Goal: Transaction & Acquisition: Purchase product/service

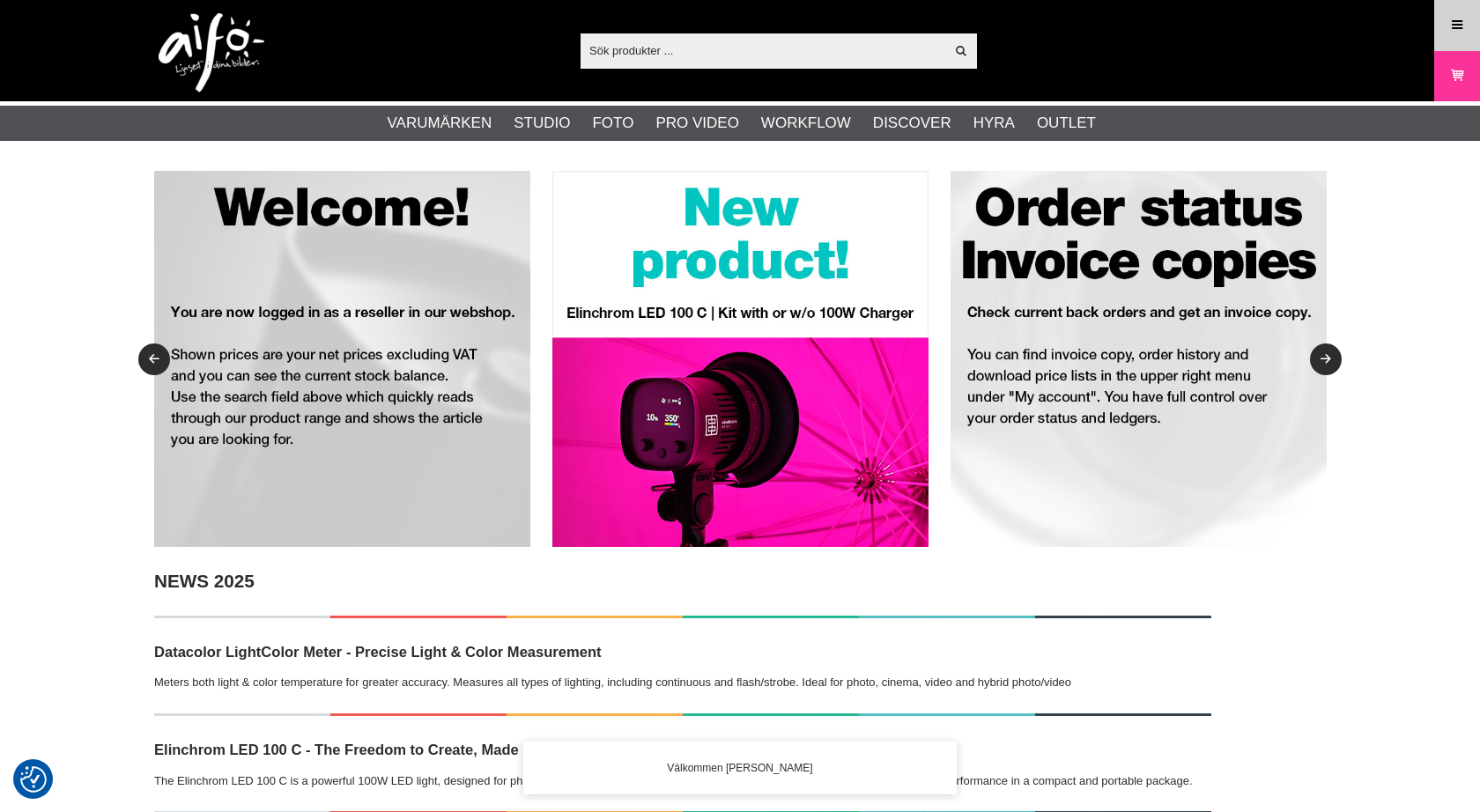
click at [1459, 19] on icon at bounding box center [1458, 26] width 16 height 19
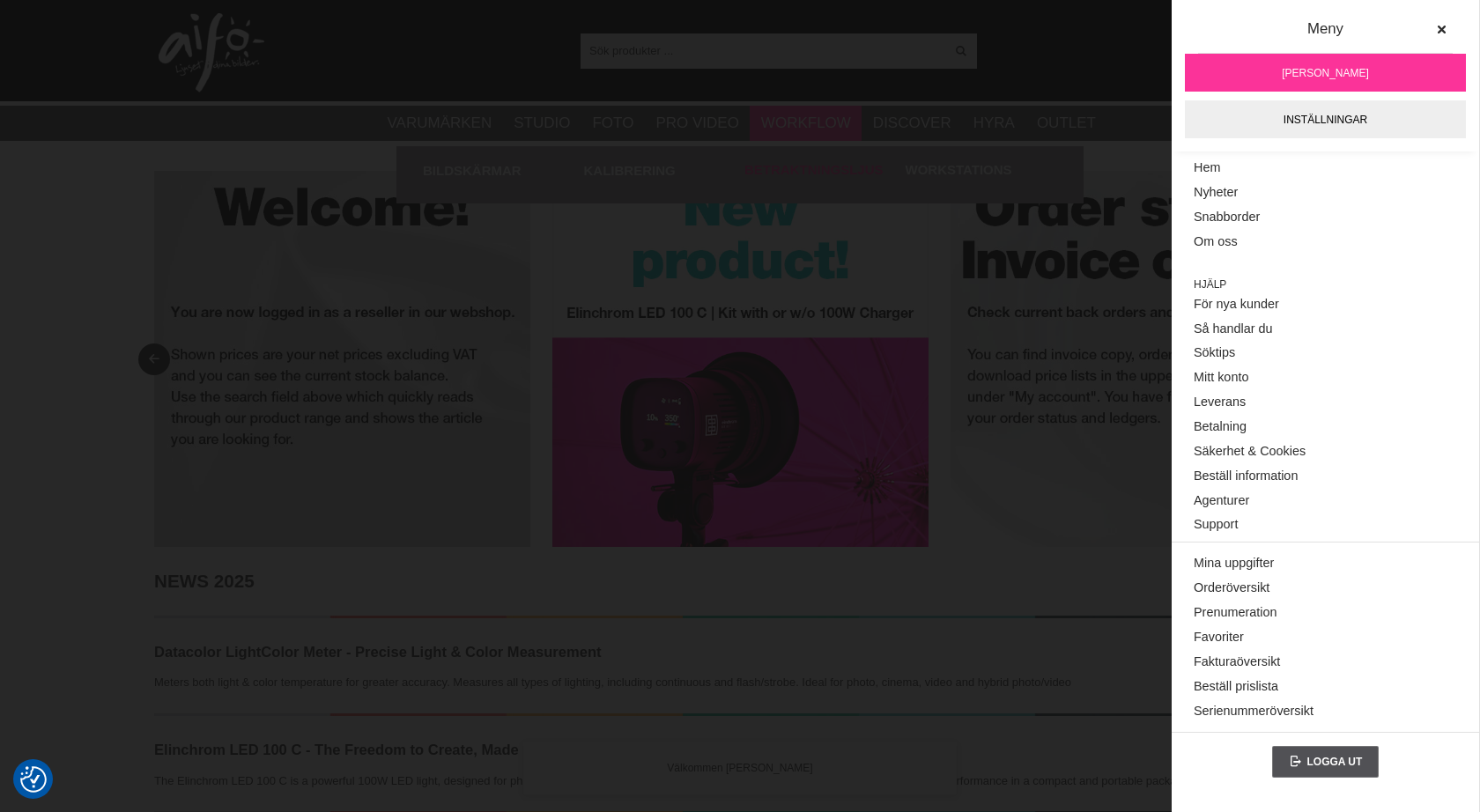
click at [771, 184] on div "Betraktningsljus" at bounding box center [821, 170] width 152 height 49
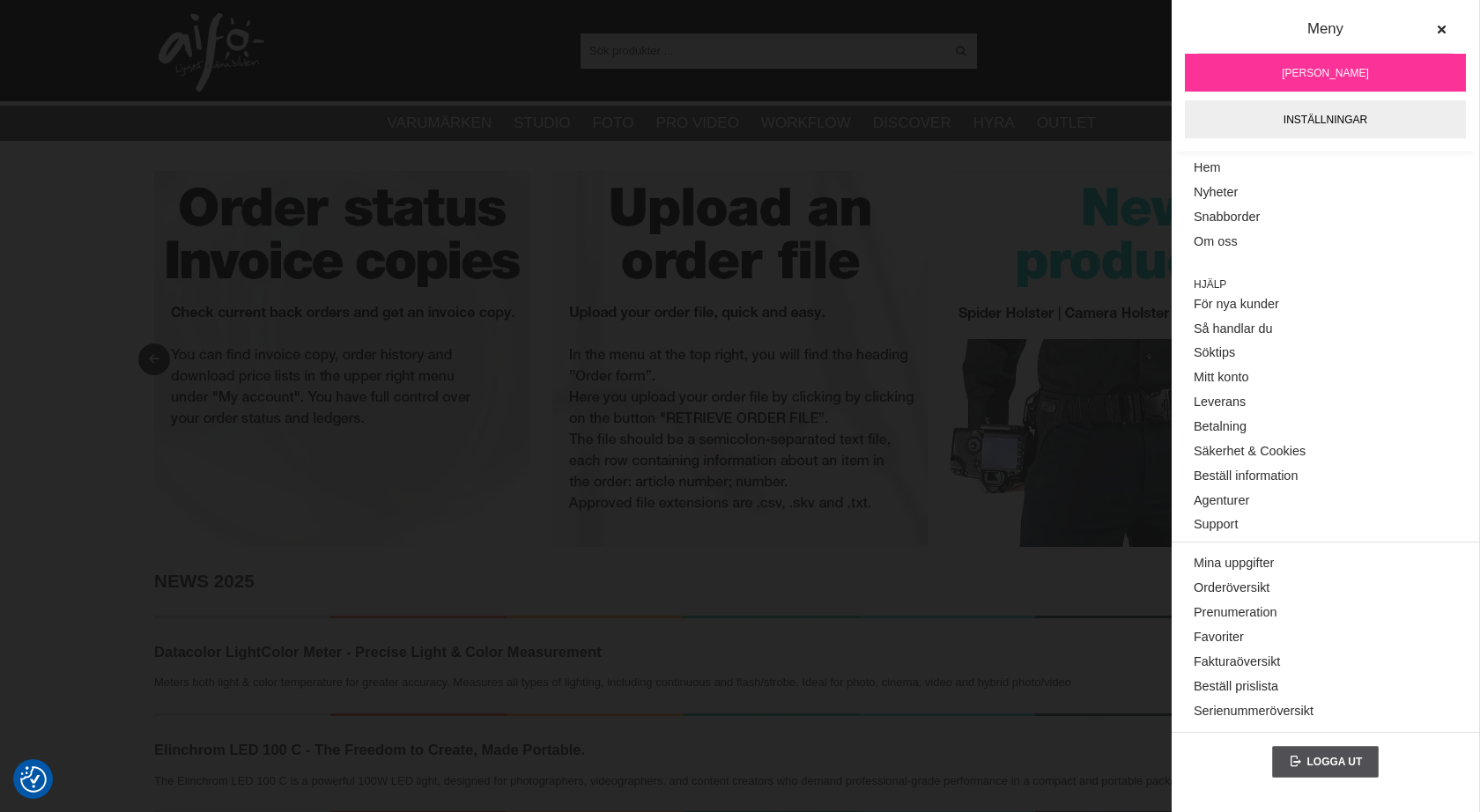
click at [643, 64] on div "Visa alla" at bounding box center [778, 51] width 396 height 35
click at [1440, 31] on icon at bounding box center [1442, 30] width 12 height 12
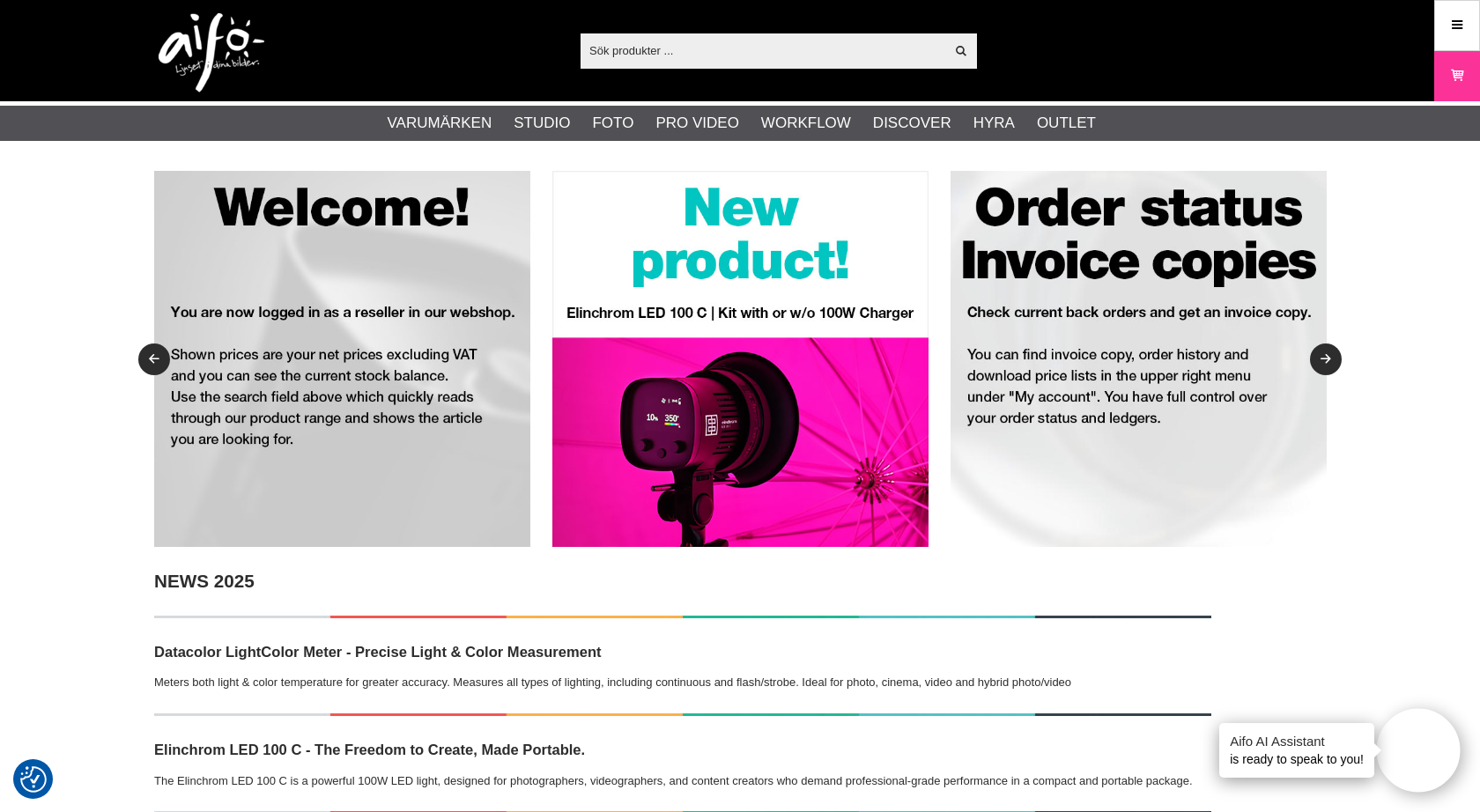
click at [698, 56] on input "text" at bounding box center [762, 50] width 364 height 27
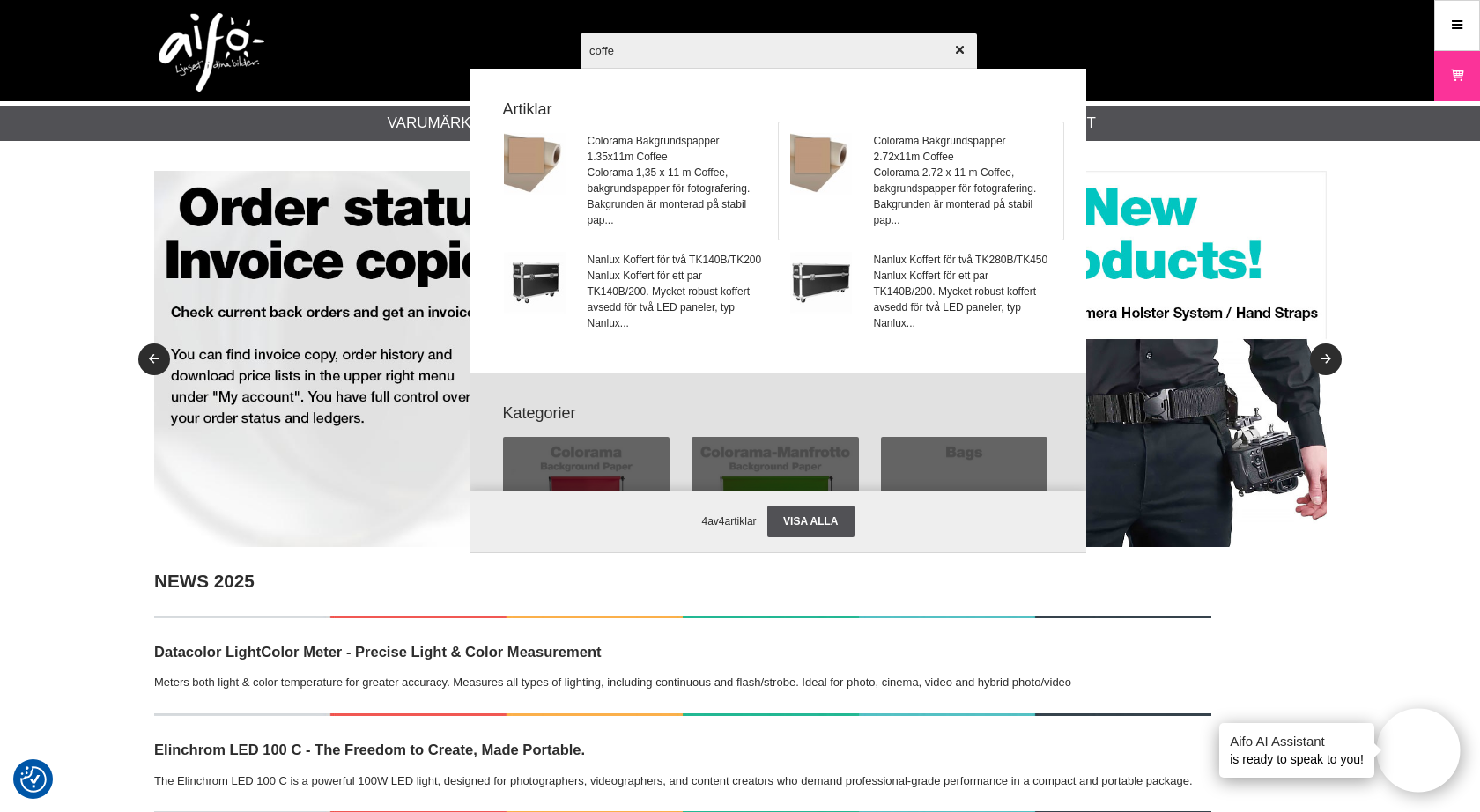
type input "coffe"
click at [878, 142] on span "Colorama Bakgrundspapper 2.72x11m Coffee" at bounding box center [963, 149] width 179 height 32
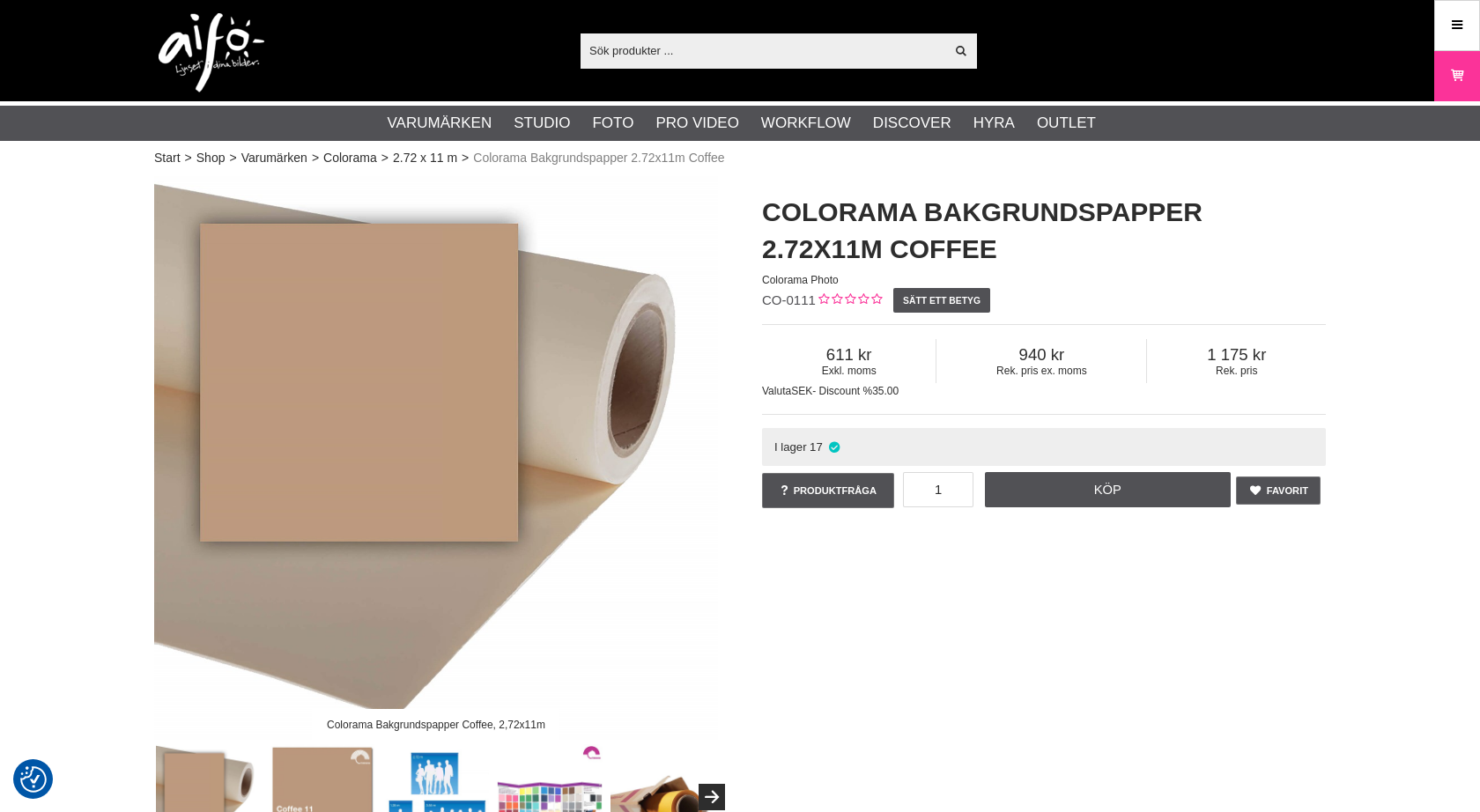
checkbox input "true"
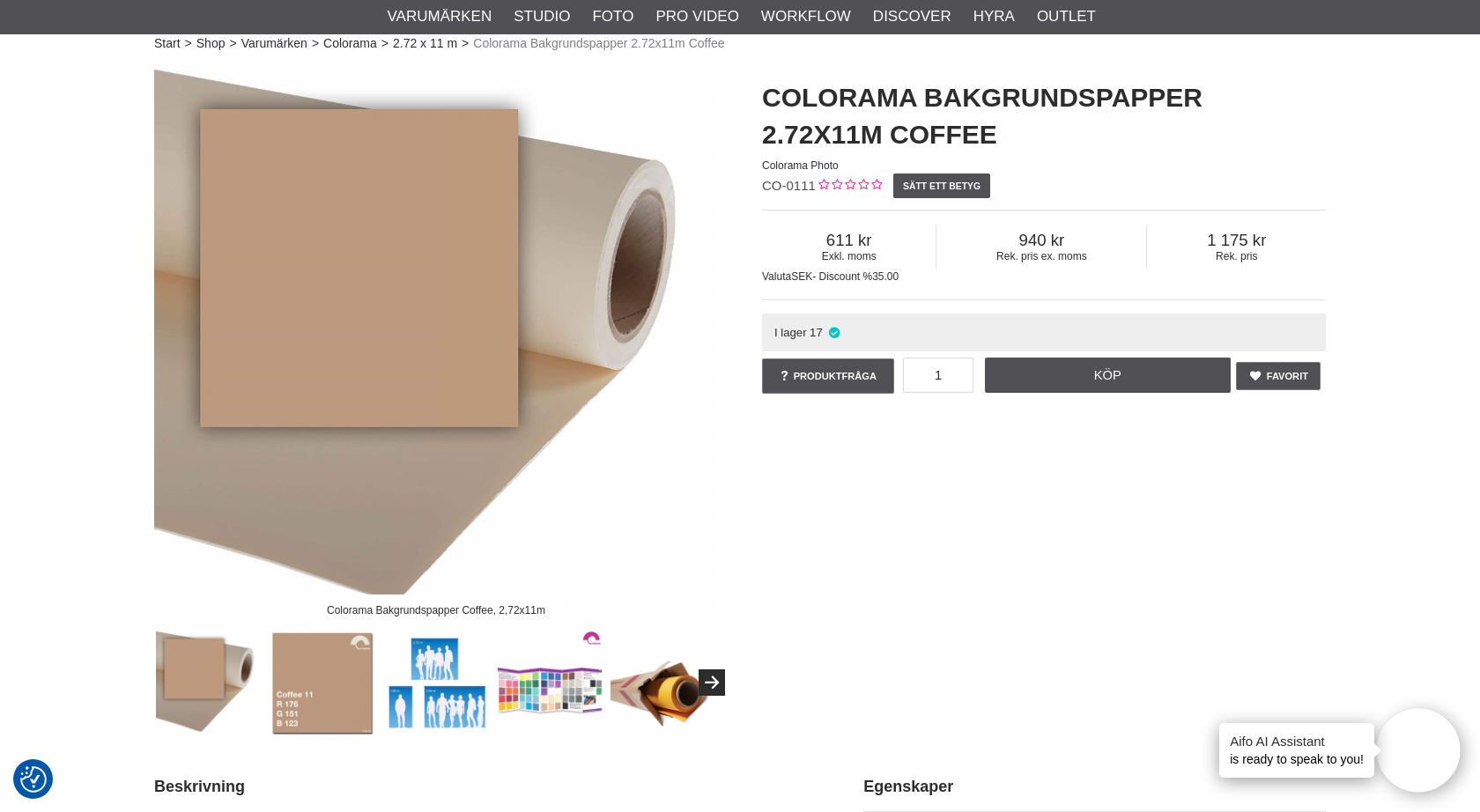
scroll to position [117, 0]
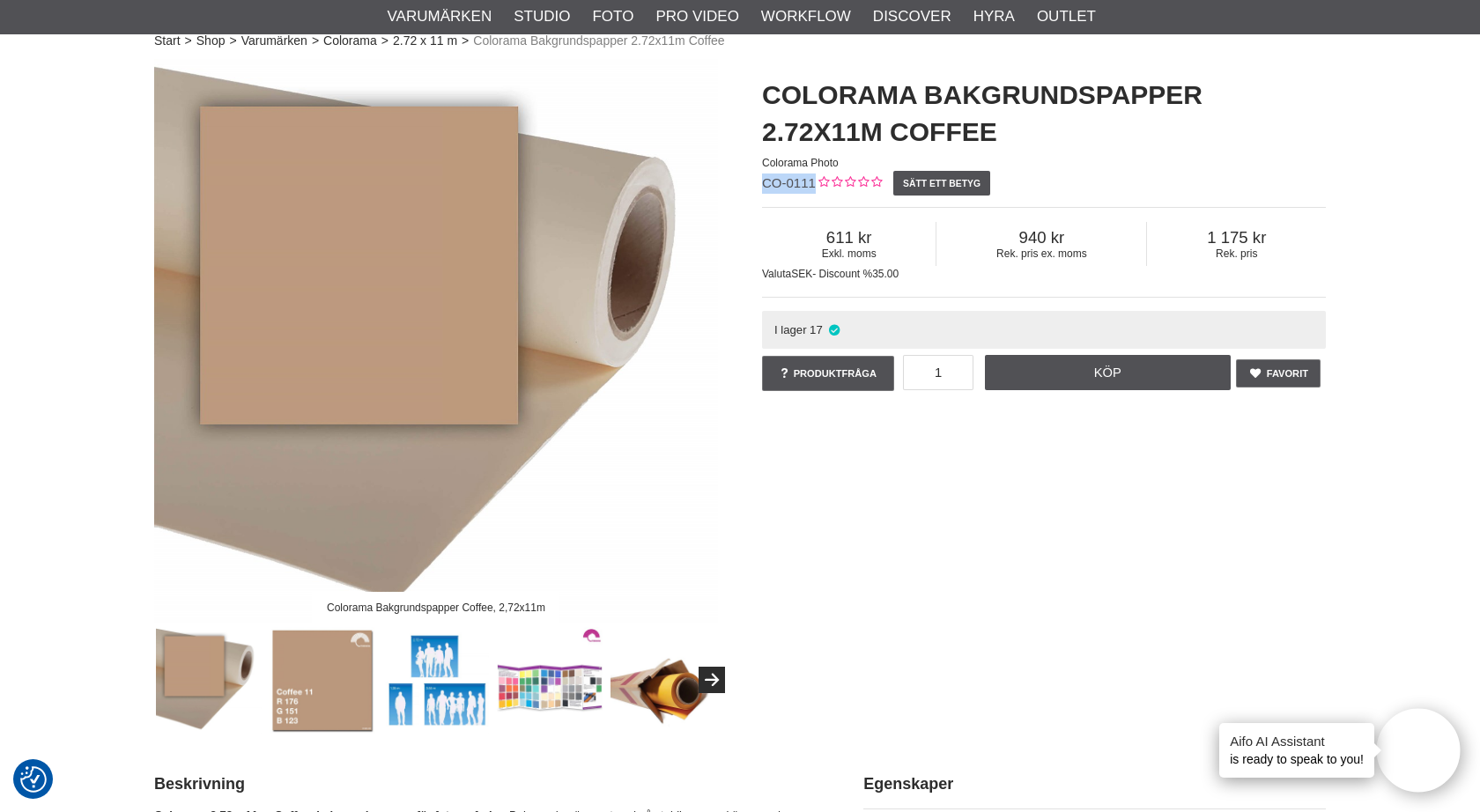
drag, startPoint x: 763, startPoint y: 181, endPoint x: 810, endPoint y: 183, distance: 47.0
click at [810, 183] on span "CO-0111" at bounding box center [789, 182] width 54 height 15
copy span "CO-0111"
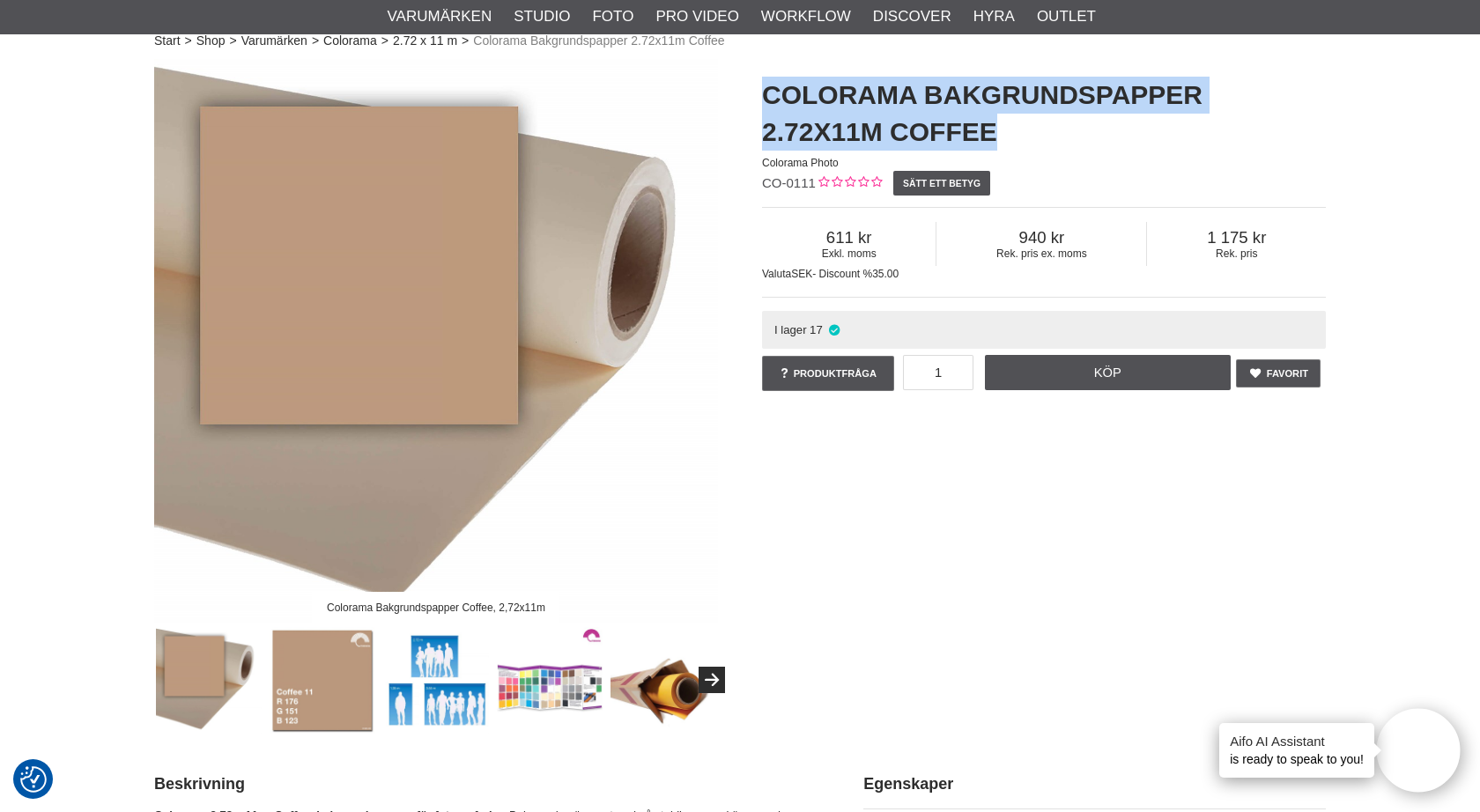
drag, startPoint x: 1014, startPoint y: 134, endPoint x: 768, endPoint y: 103, distance: 247.9
click at [768, 103] on h1 "Colorama Bakgrundspapper 2.72x11m Coffee" at bounding box center [1044, 114] width 564 height 74
copy h1 "Colorama Bakgrundspapper 2.72x11m Coffee"
click at [1049, 379] on link "Köp" at bounding box center [1108, 372] width 247 height 35
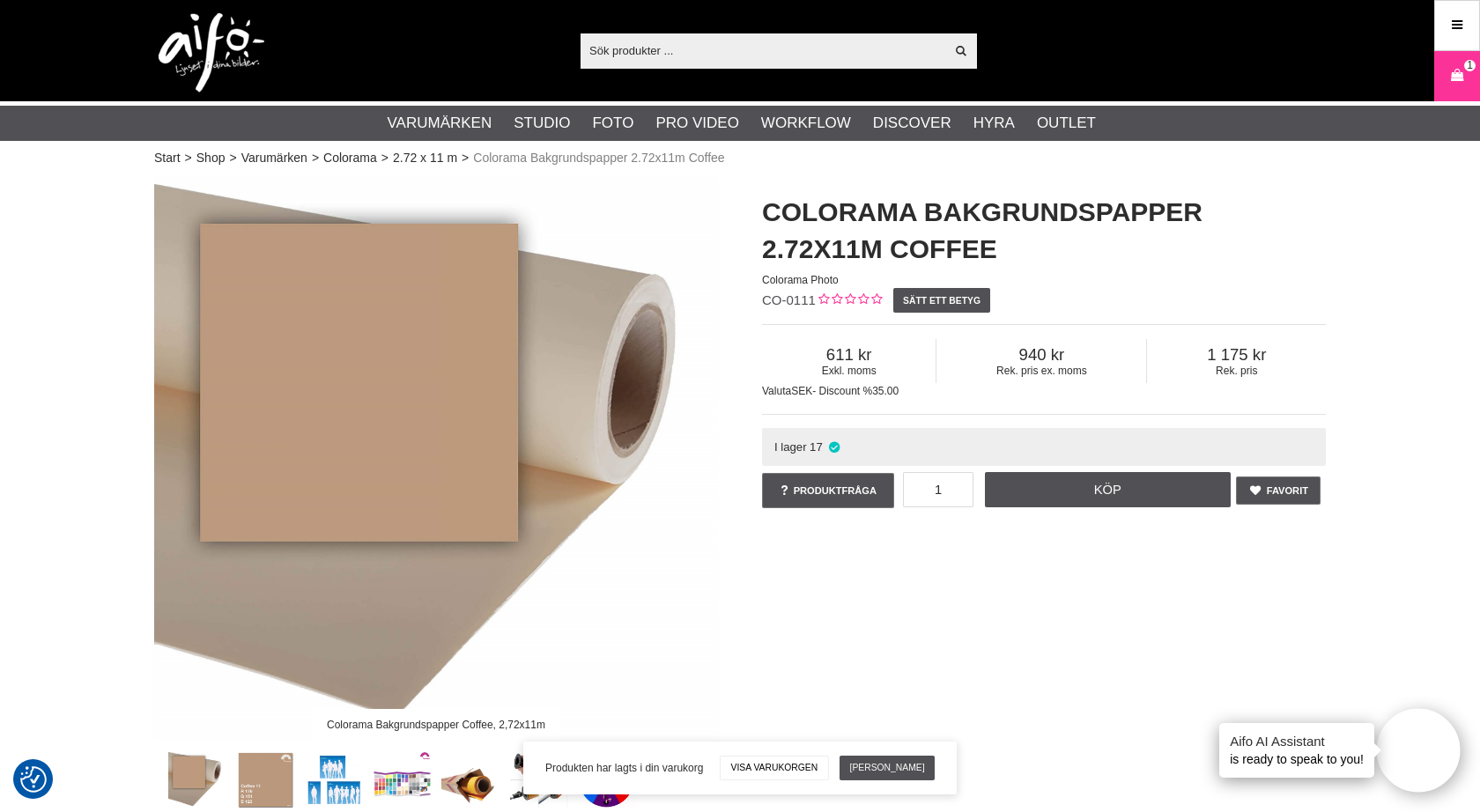
scroll to position [0, 0]
click at [647, 55] on input "text" at bounding box center [762, 50] width 364 height 27
paste input "Quartz"
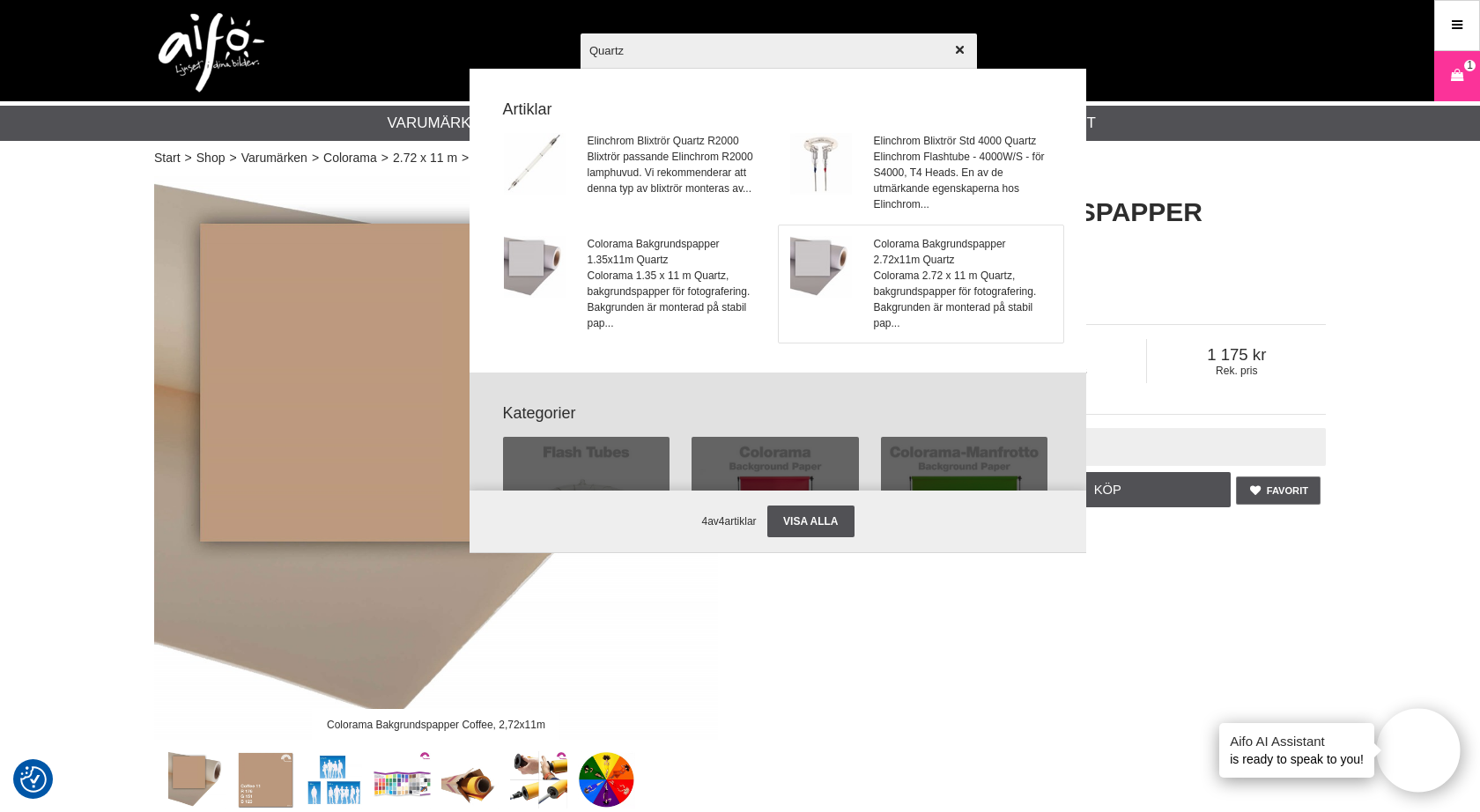
type input "Quartz"
click at [884, 253] on span "Colorama Bakgrundspapper 2.72x11m Quartz" at bounding box center [963, 252] width 179 height 32
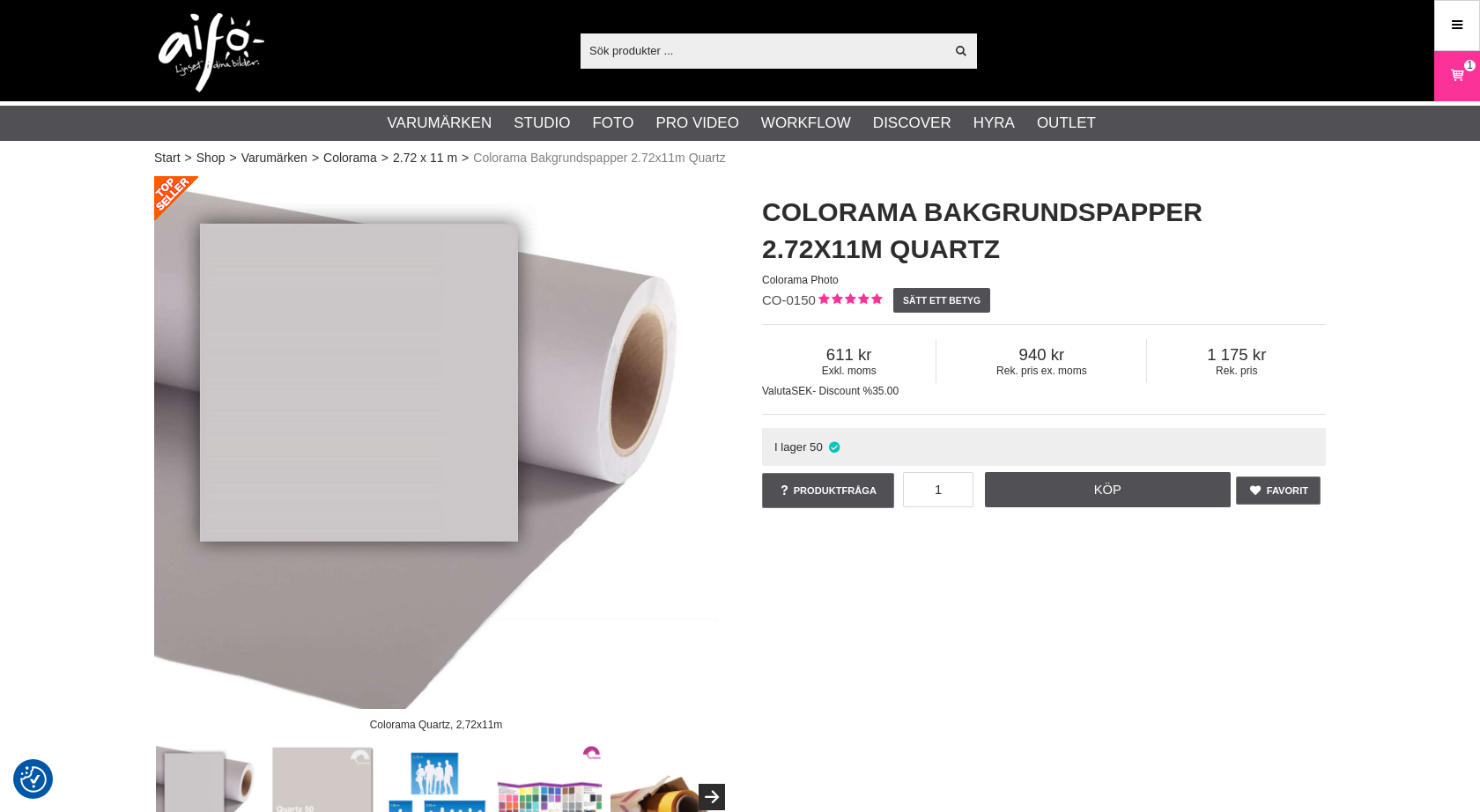
checkbox input "true"
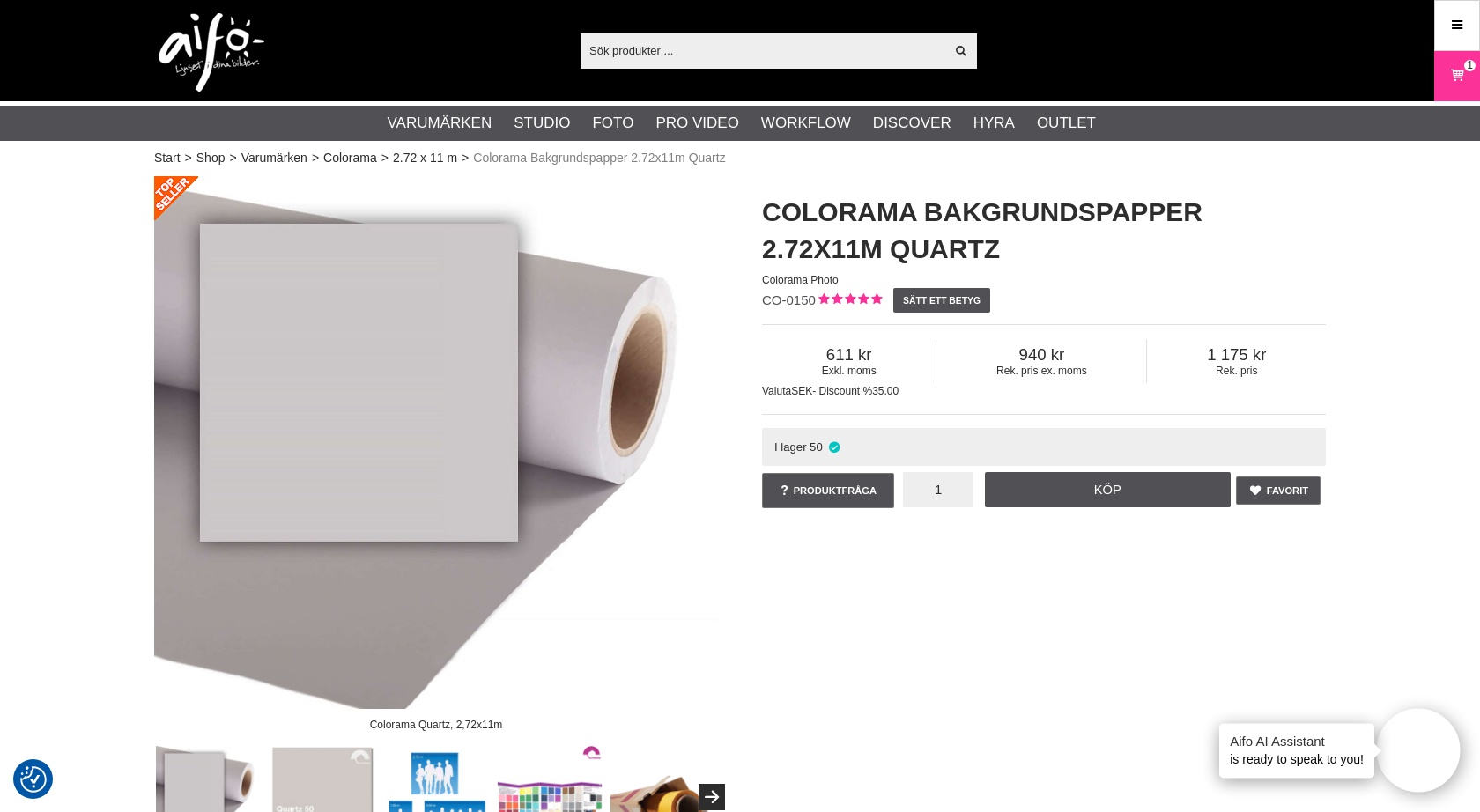
drag, startPoint x: 950, startPoint y: 486, endPoint x: 925, endPoint y: 486, distance: 25.0
click at [925, 486] on input "1" at bounding box center [939, 490] width 71 height 35
type input "6"
click at [1079, 554] on div "Colorama Quartz, 2,72x11m Colorama Bakgrundspapper 2.72x11m Quartz Colorama Pho…" at bounding box center [740, 513] width 1216 height 675
click at [1116, 489] on link "Köp" at bounding box center [1108, 490] width 247 height 35
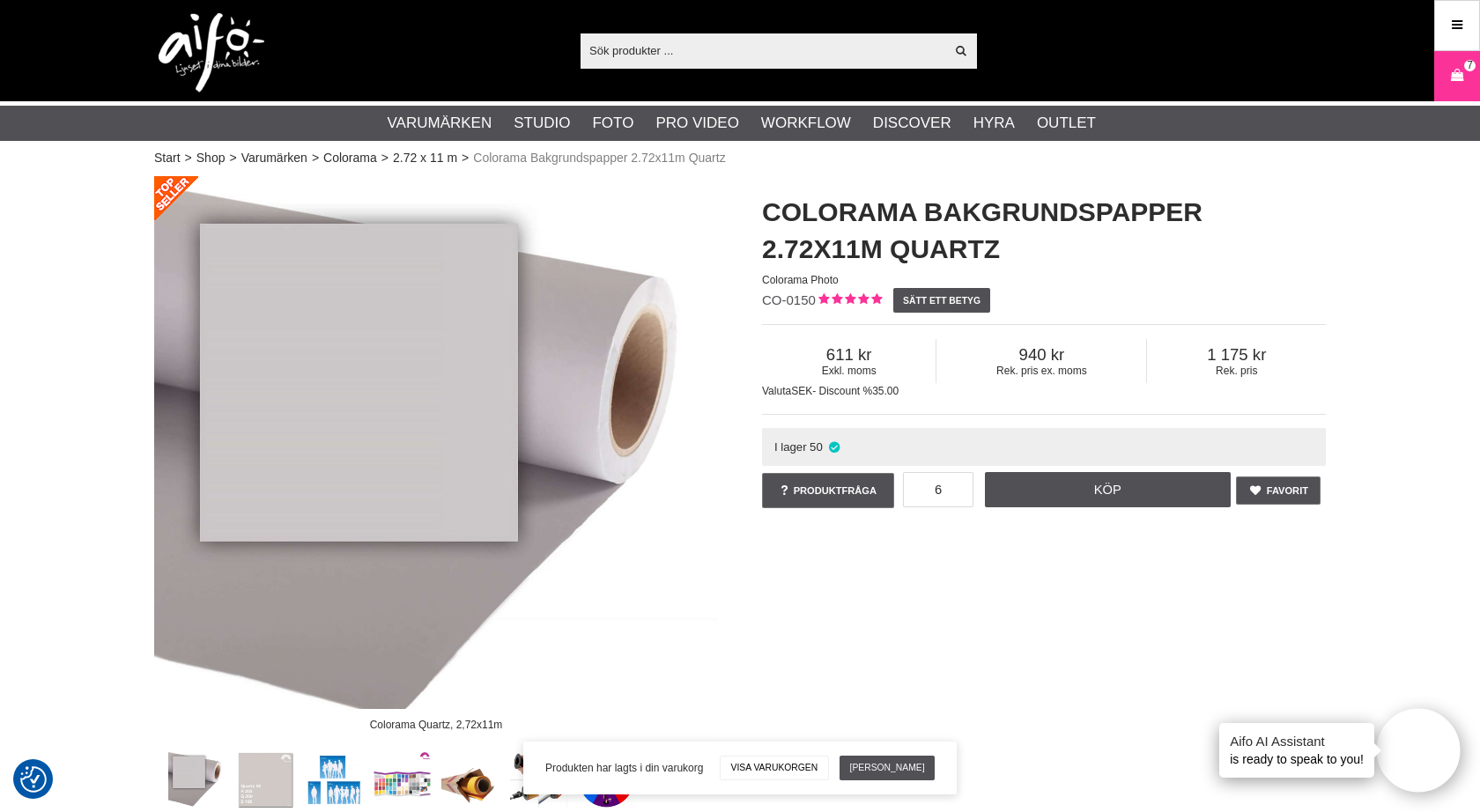
click at [610, 57] on input "text" at bounding box center [762, 50] width 364 height 27
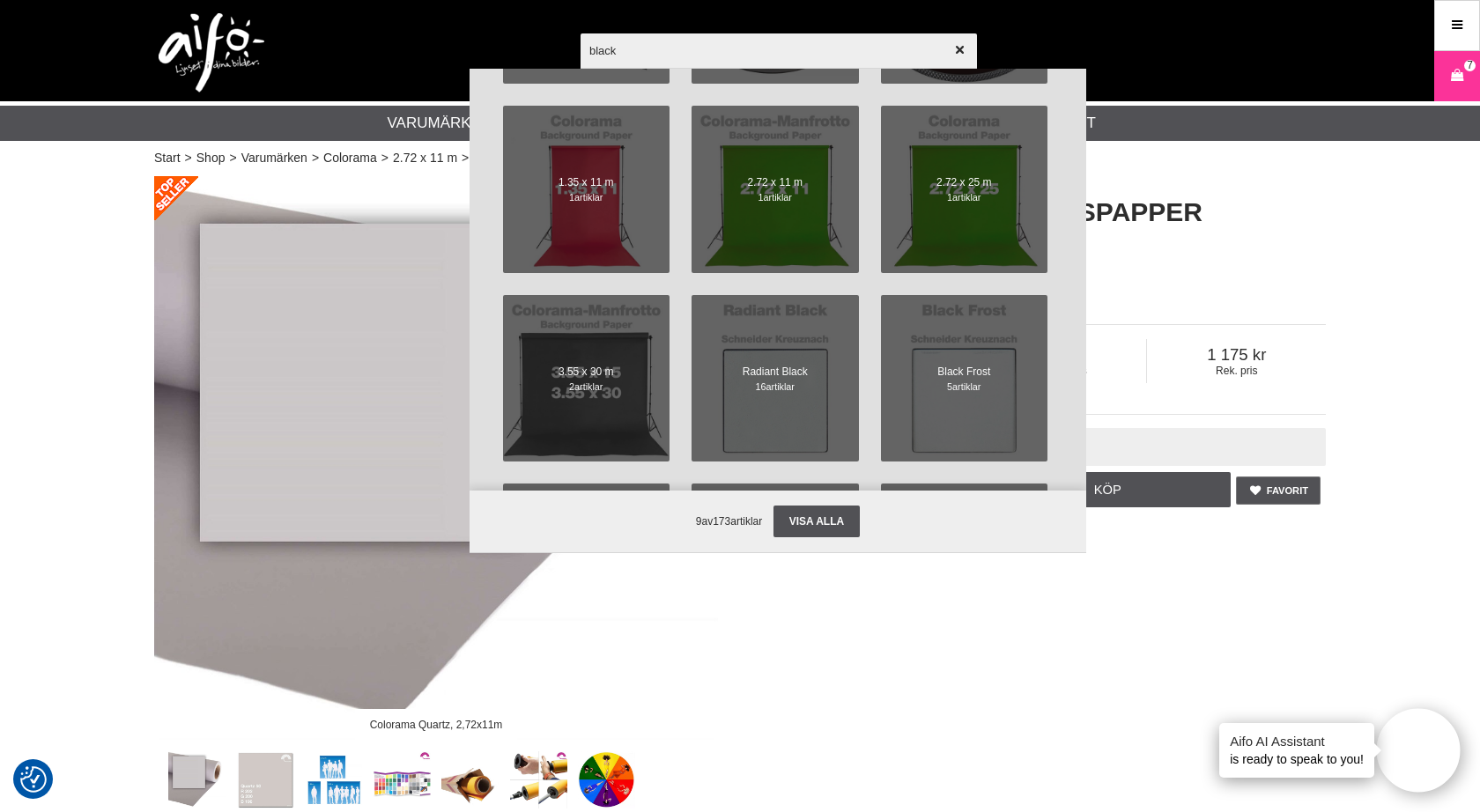
scroll to position [1256, 0]
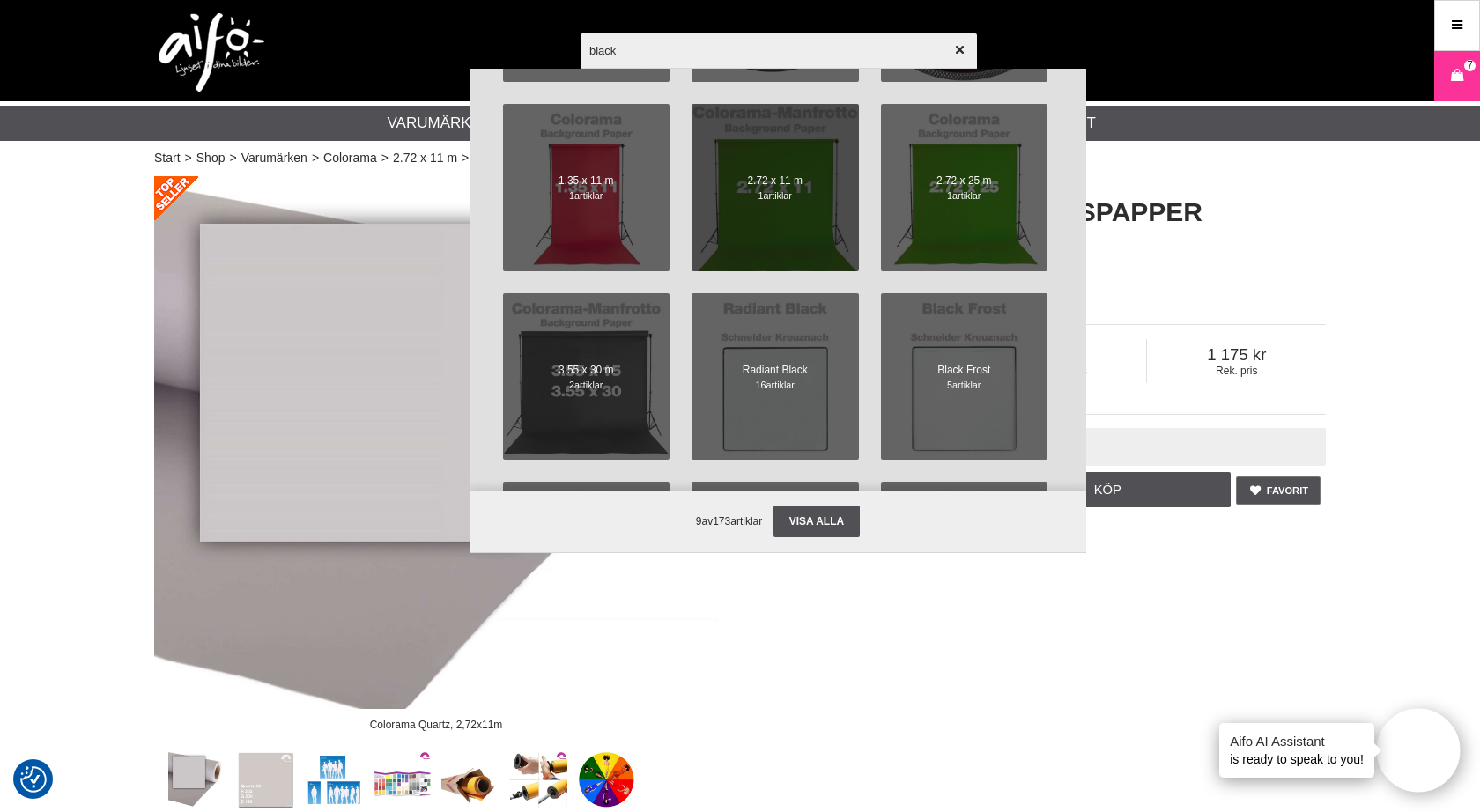
type input "black"
click at [771, 208] on span at bounding box center [775, 188] width 183 height 183
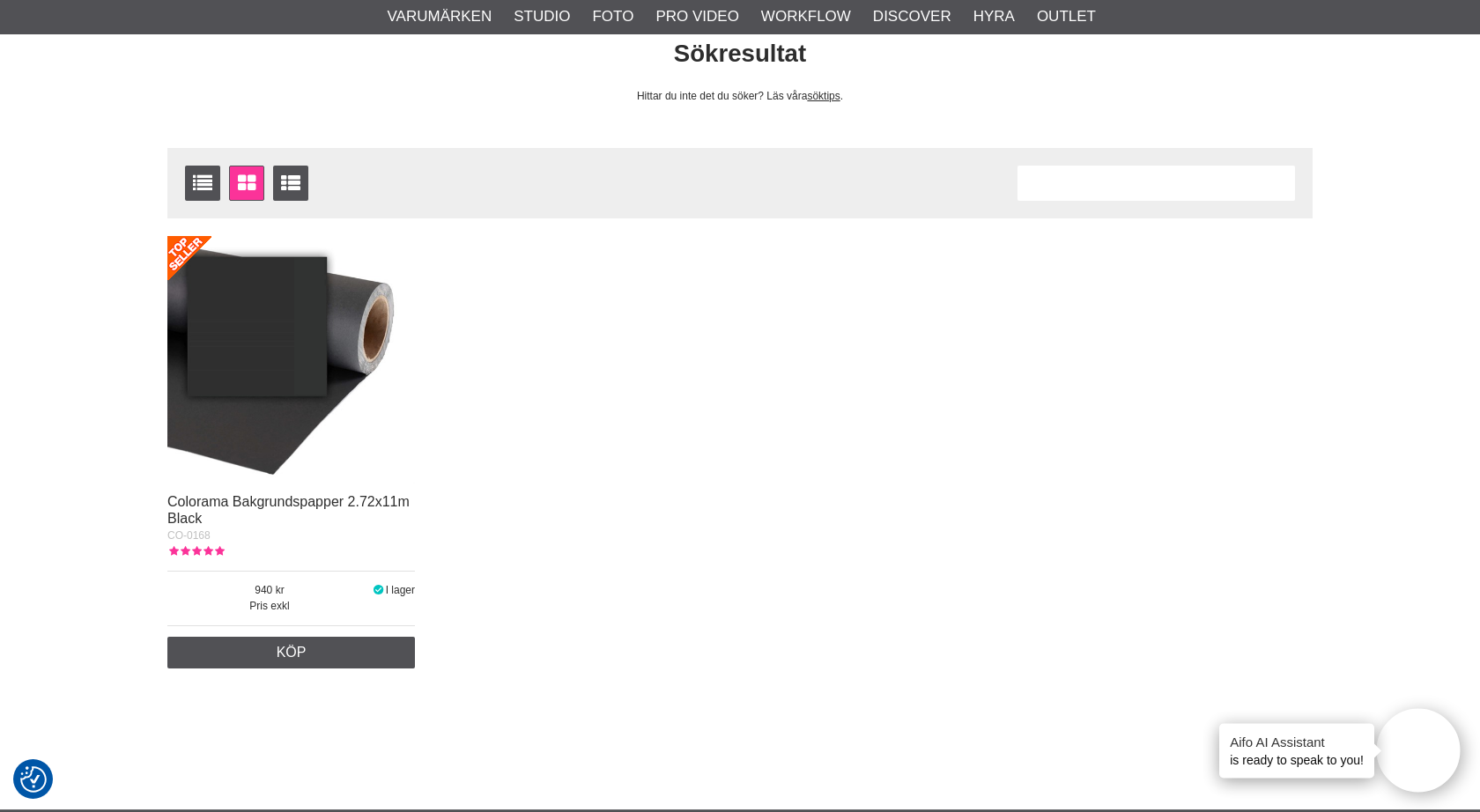
scroll to position [159, 0]
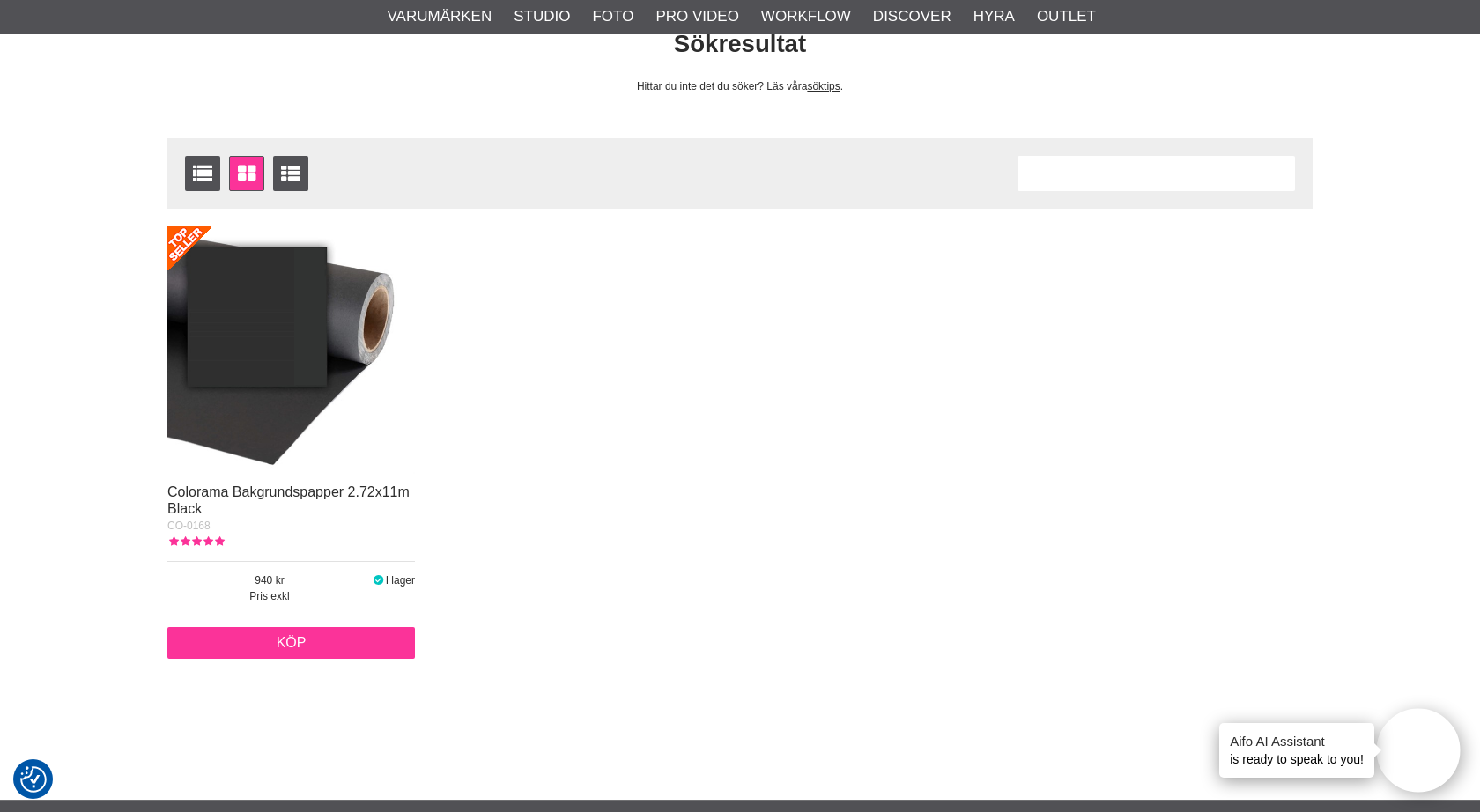
click at [272, 636] on link "Köp" at bounding box center [291, 643] width 248 height 32
click at [335, 640] on link "Köp" at bounding box center [291, 643] width 248 height 32
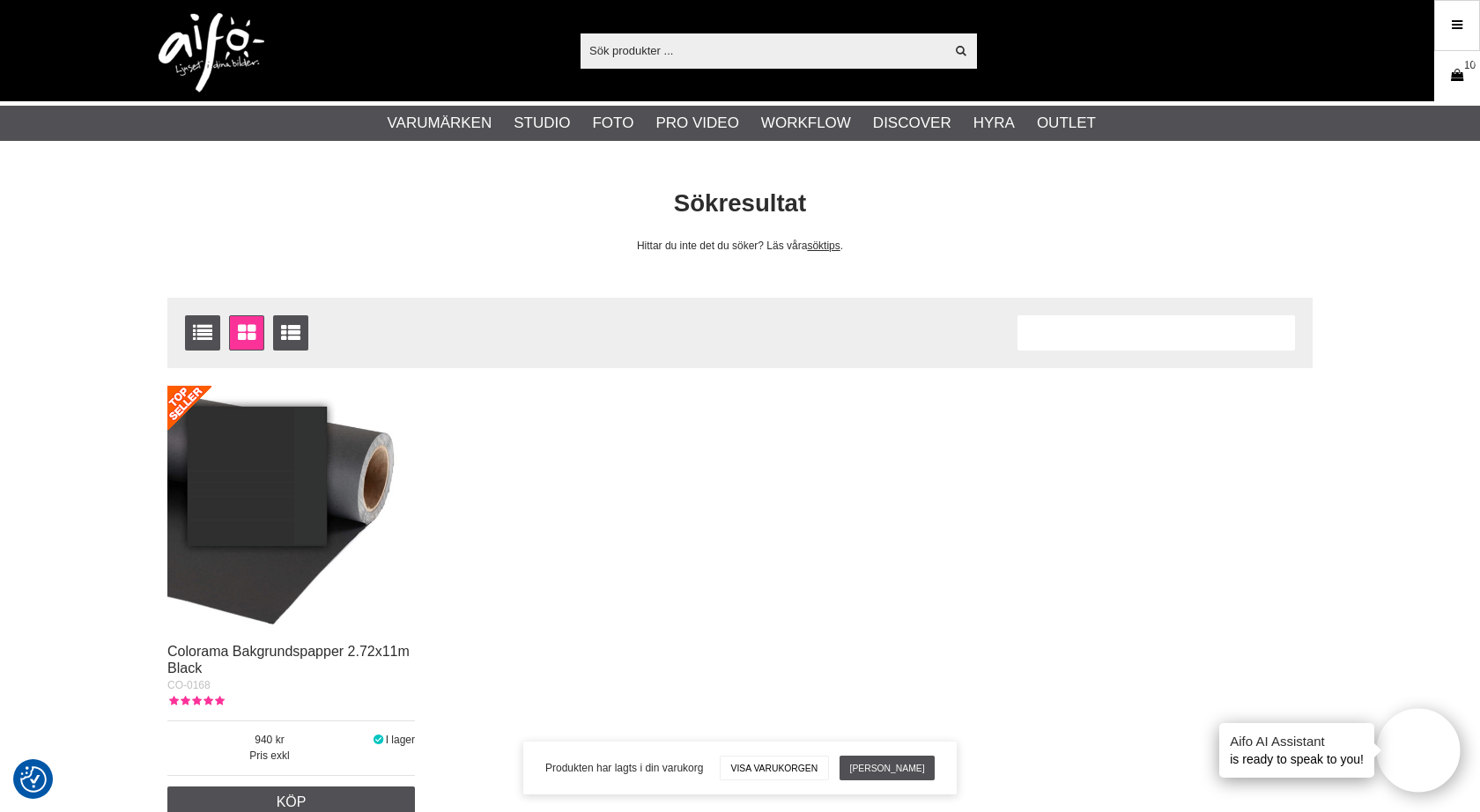
scroll to position [0, 0]
click at [1453, 61] on link "Varukorg 10" at bounding box center [1458, 76] width 44 height 42
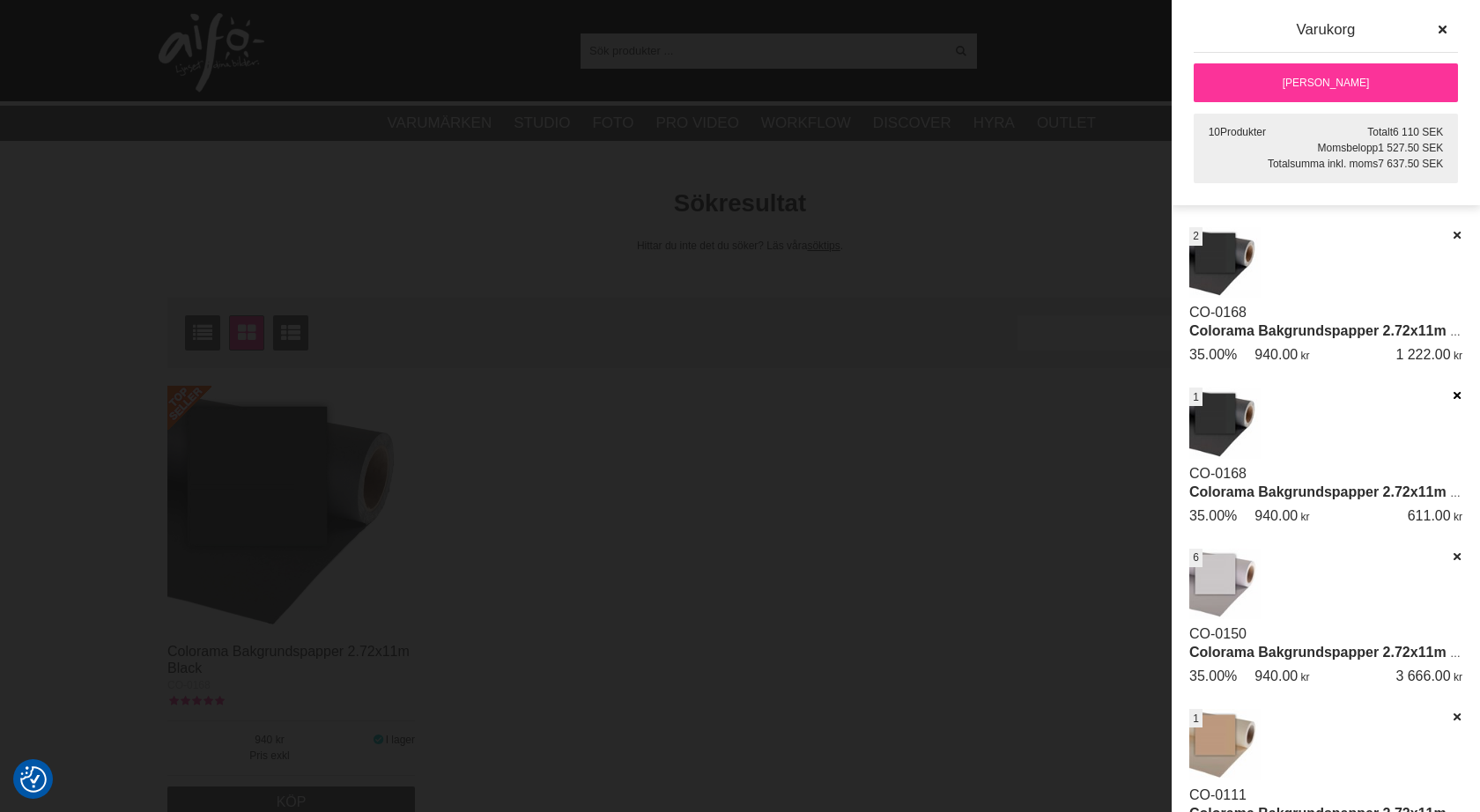
click at [1455, 393] on icon at bounding box center [1457, 395] width 12 height 12
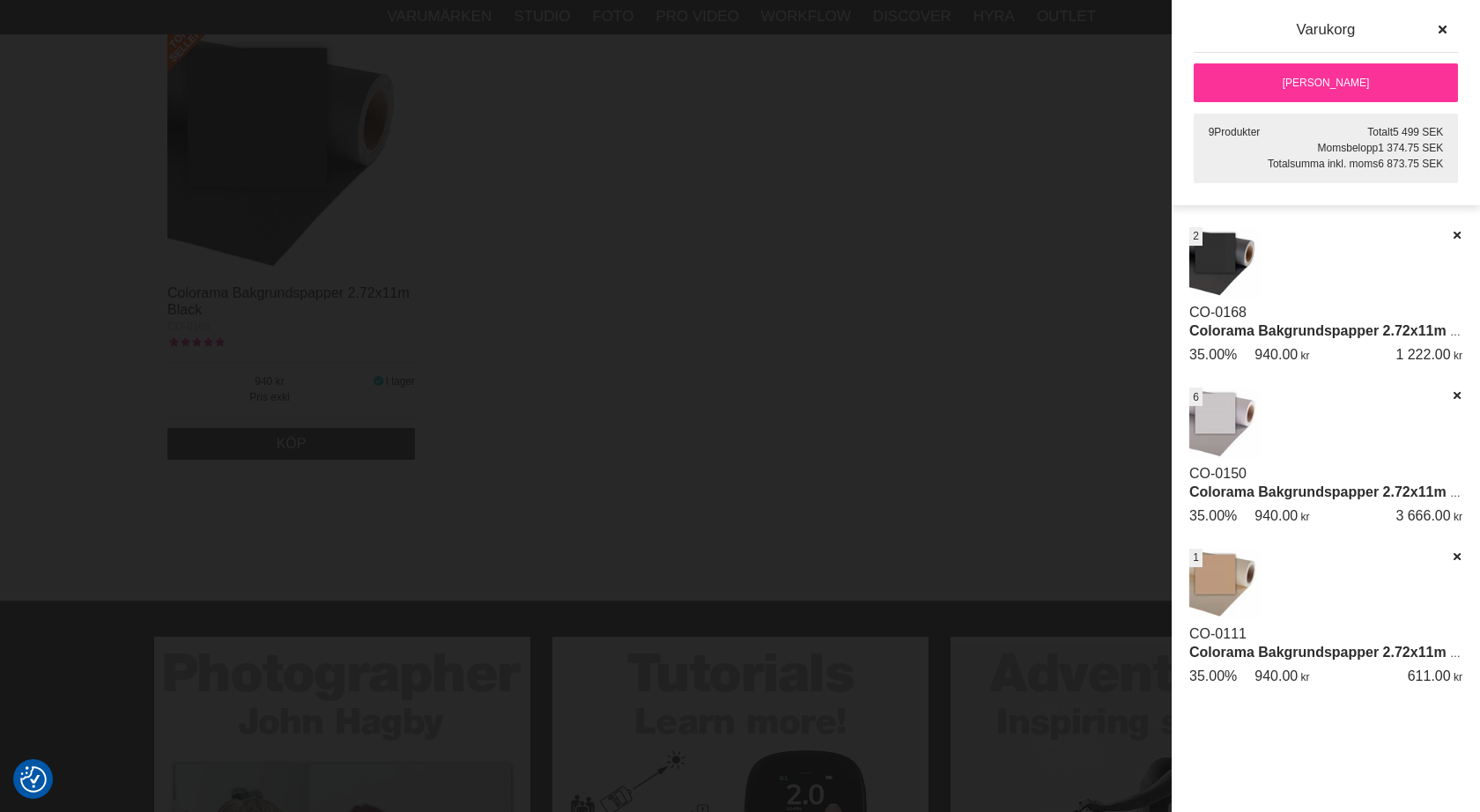
scroll to position [365, 0]
click at [1298, 82] on link "[PERSON_NAME]" at bounding box center [1326, 83] width 265 height 39
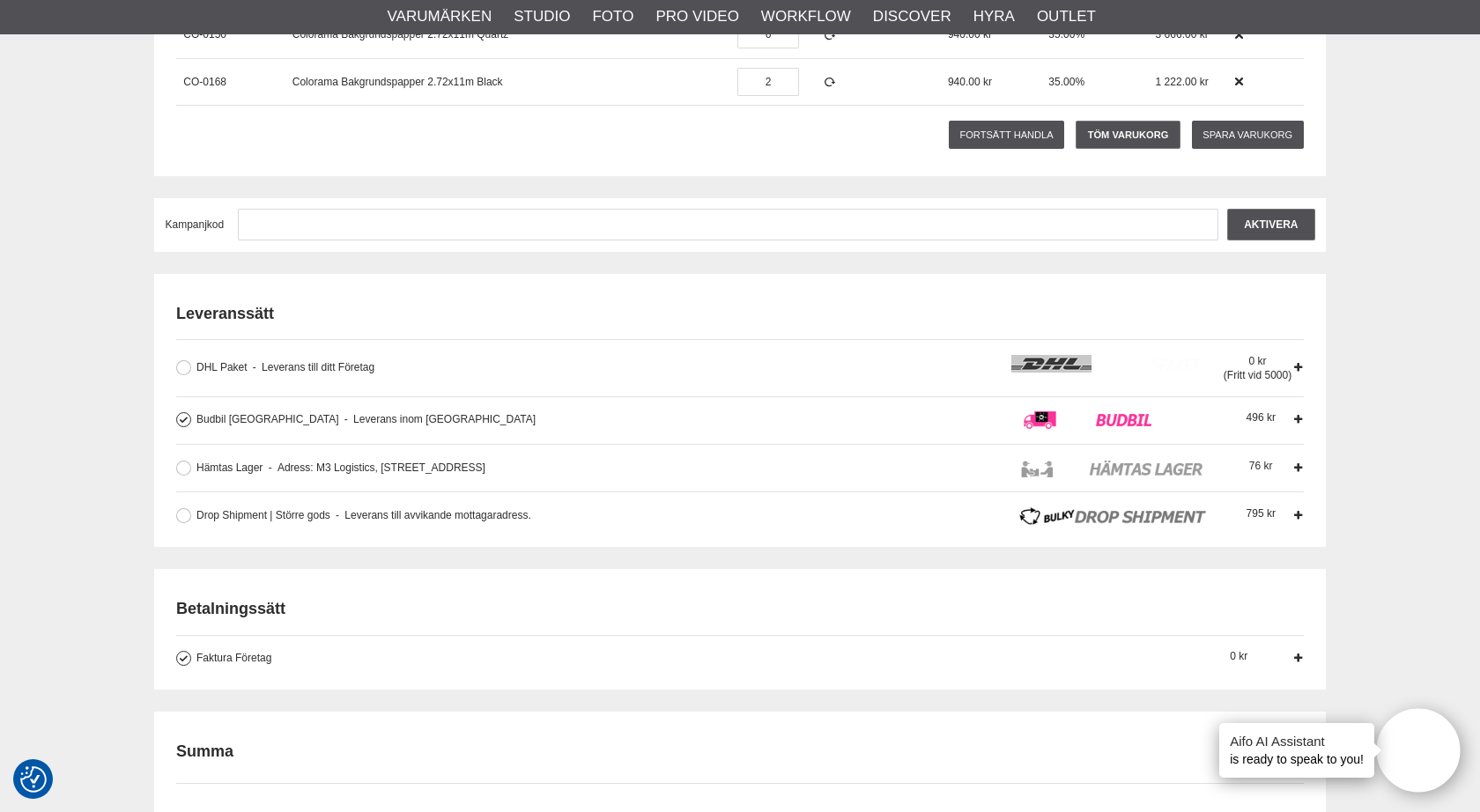
scroll to position [403, 0]
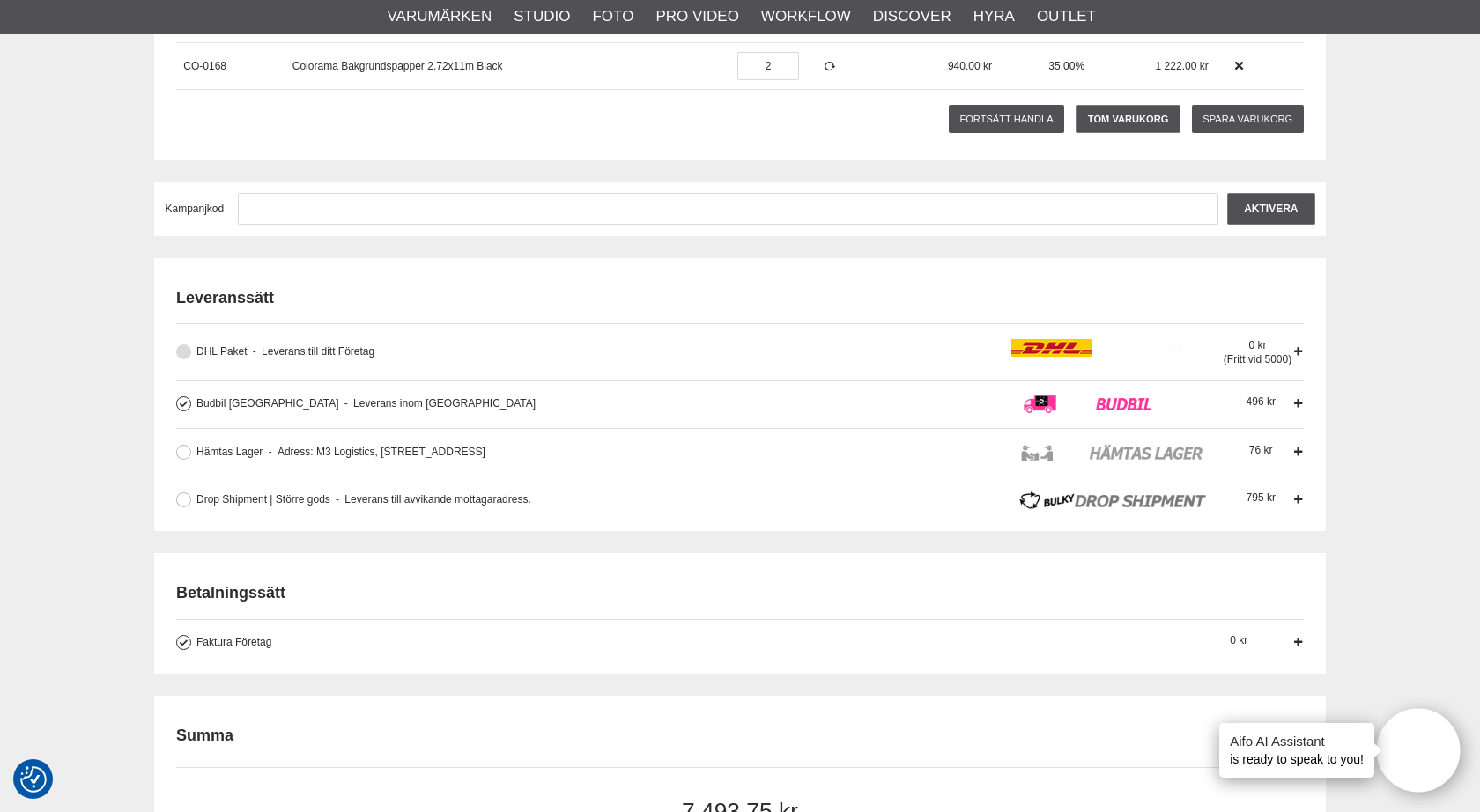
click at [186, 351] on button at bounding box center [183, 351] width 15 height 15
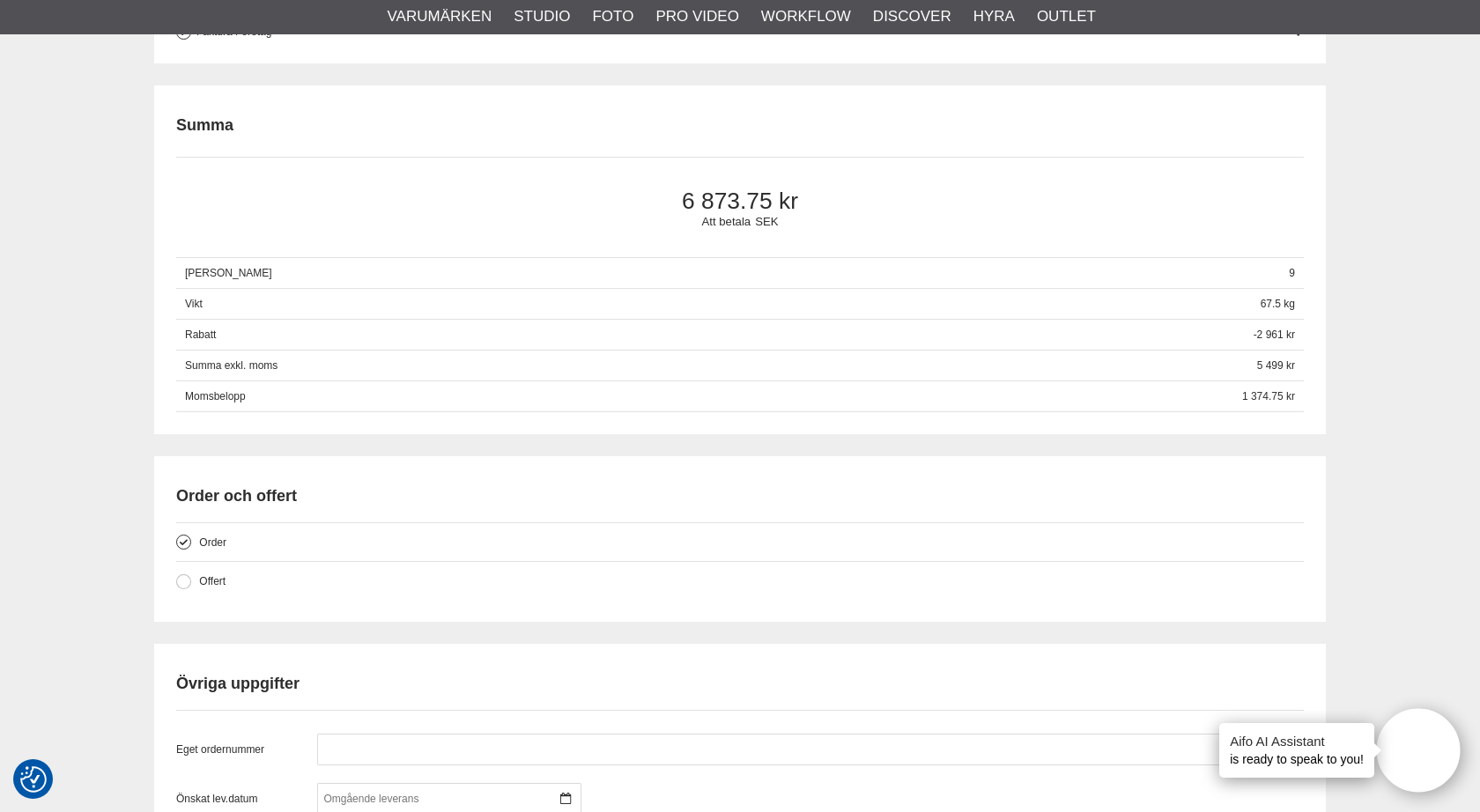
scroll to position [1015, 0]
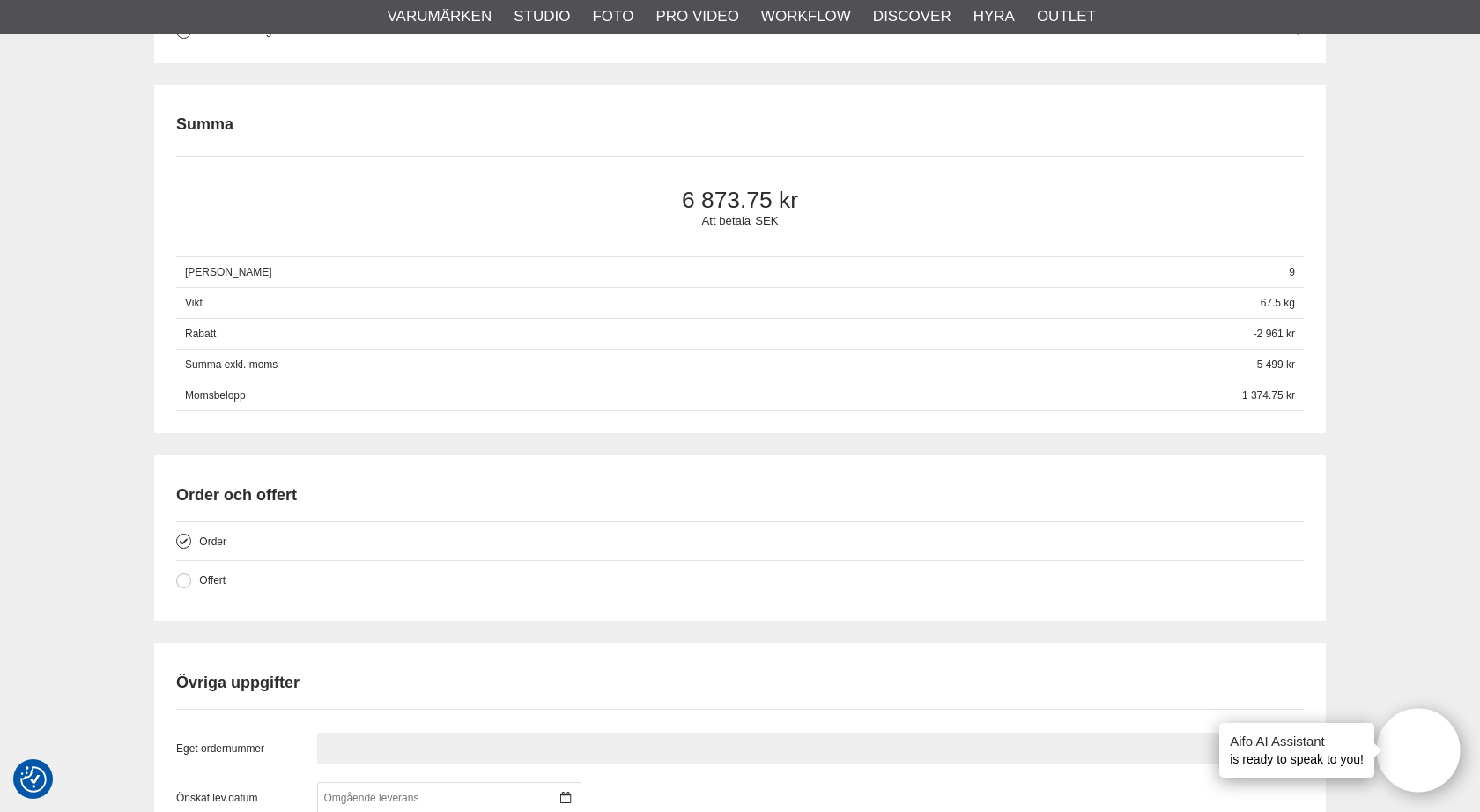
click at [392, 748] on input "text" at bounding box center [811, 749] width 987 height 32
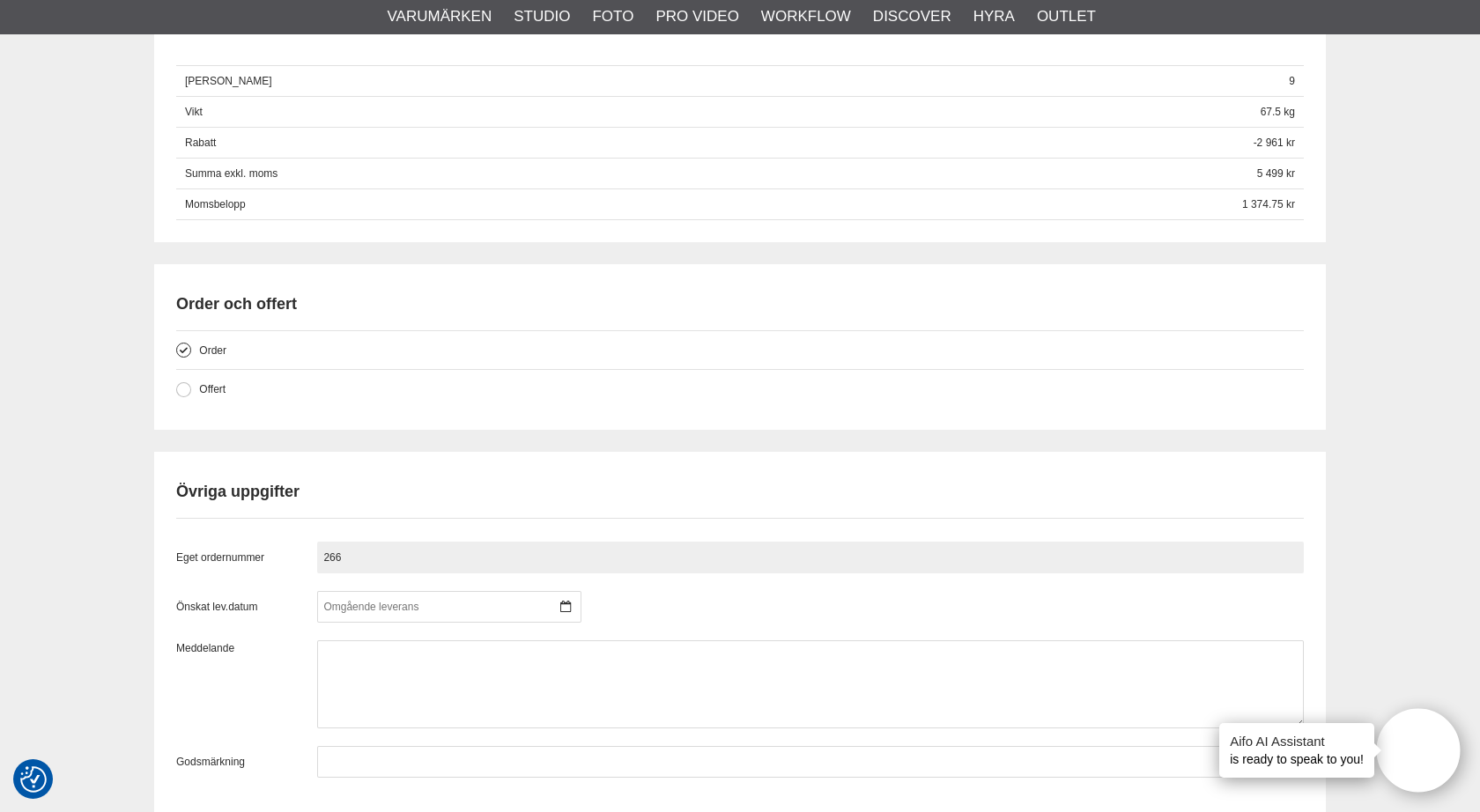
scroll to position [1291, 0]
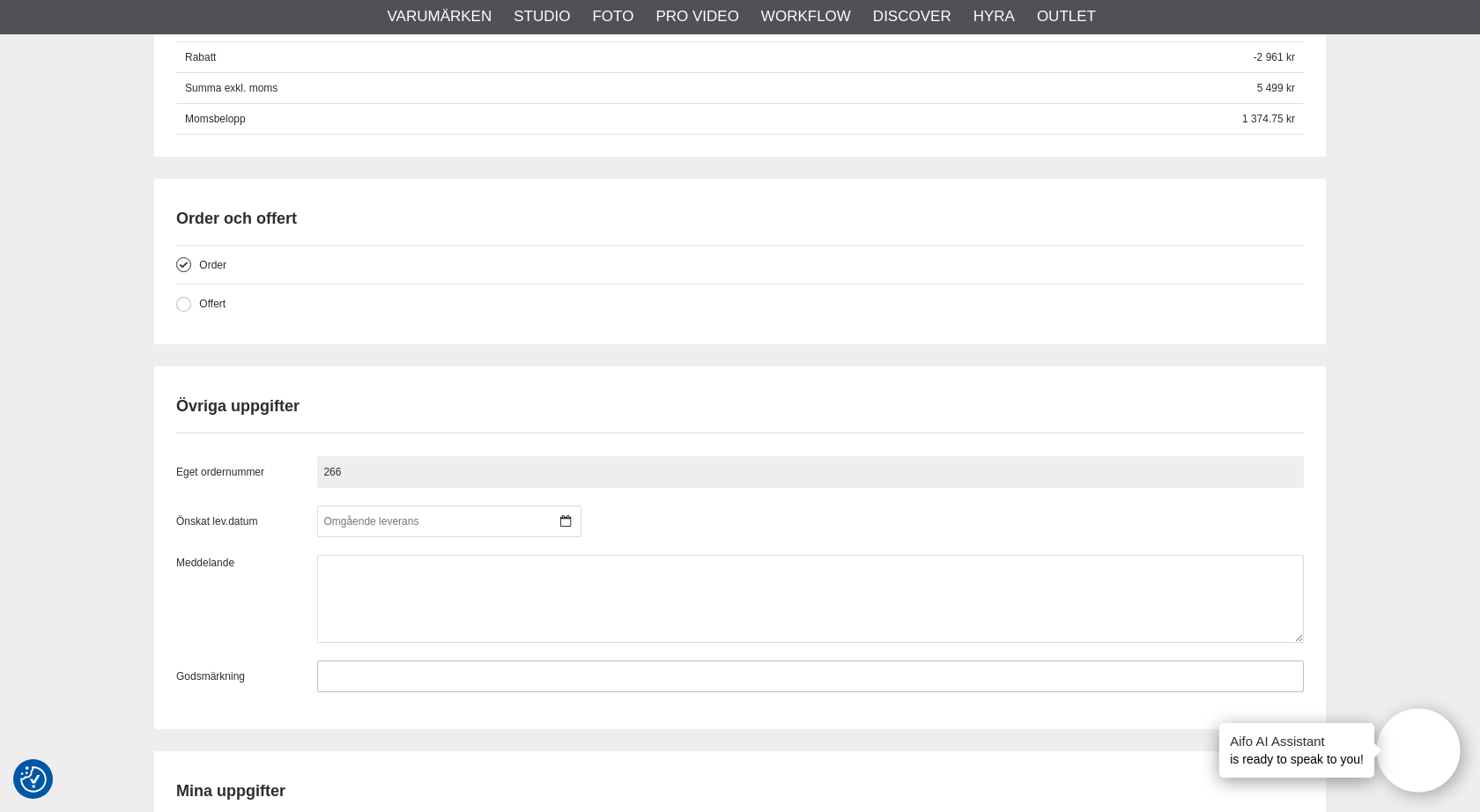
type input "266"
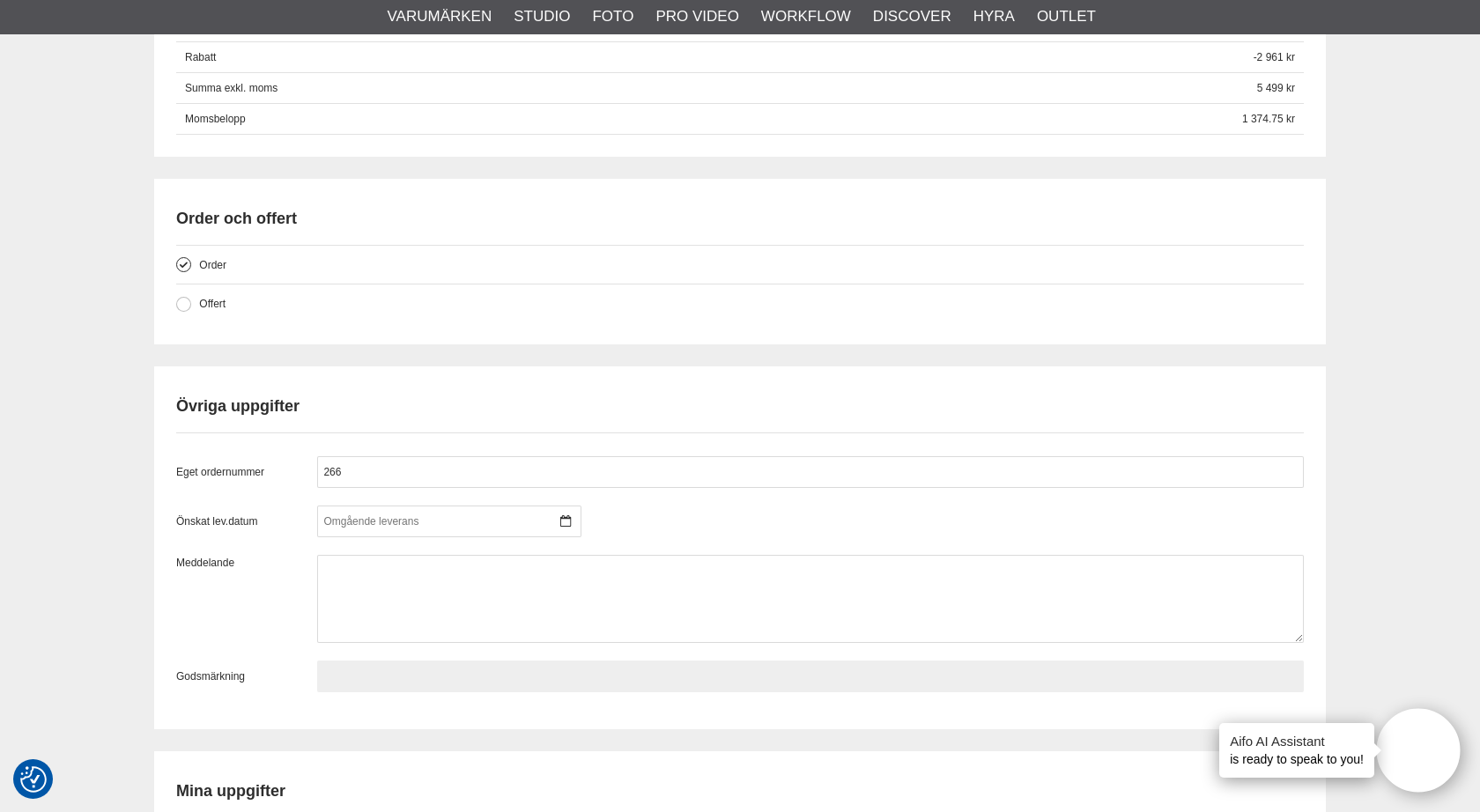
click at [353, 674] on input "text" at bounding box center [811, 677] width 987 height 32
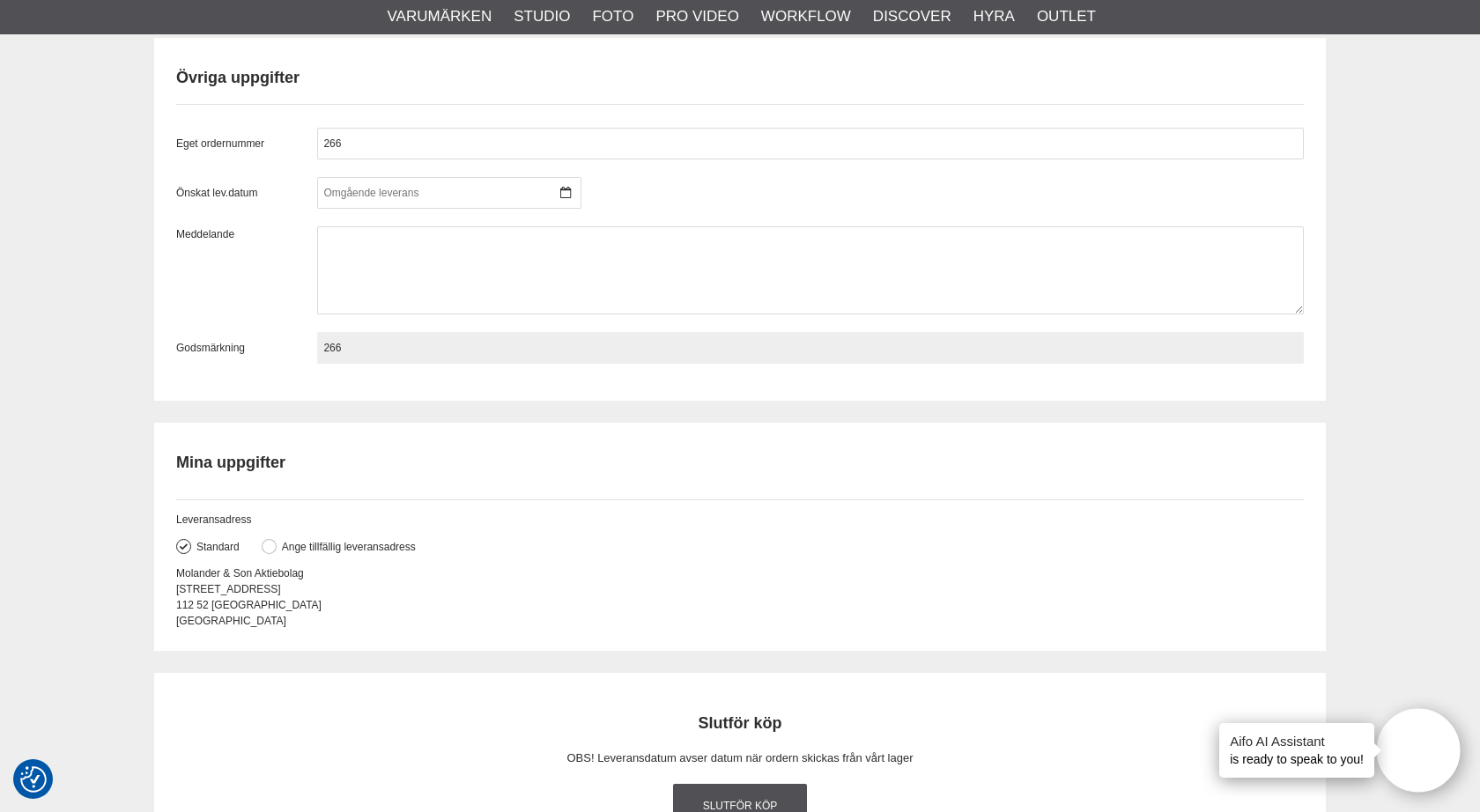
scroll to position [1722, 0]
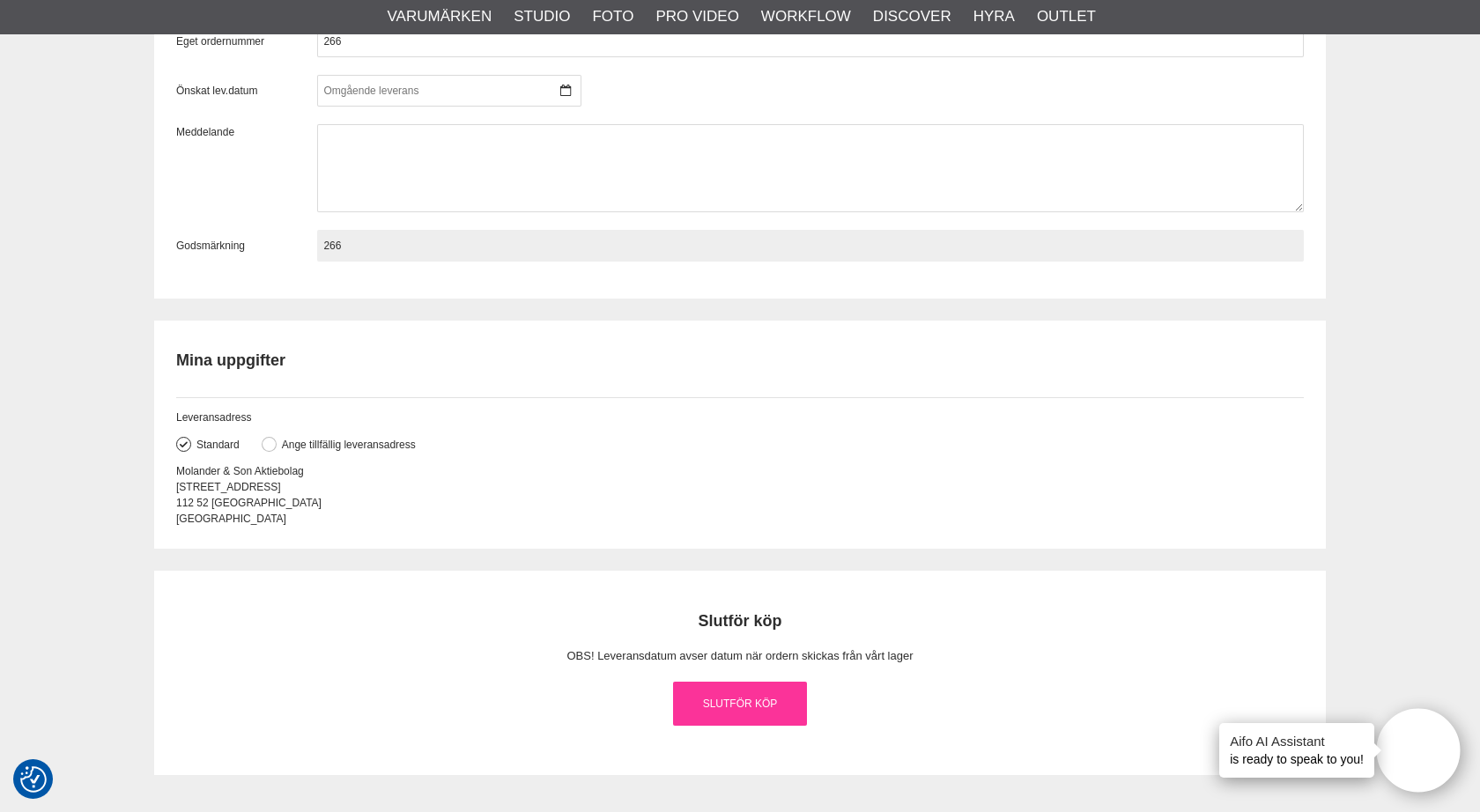
type input "266"
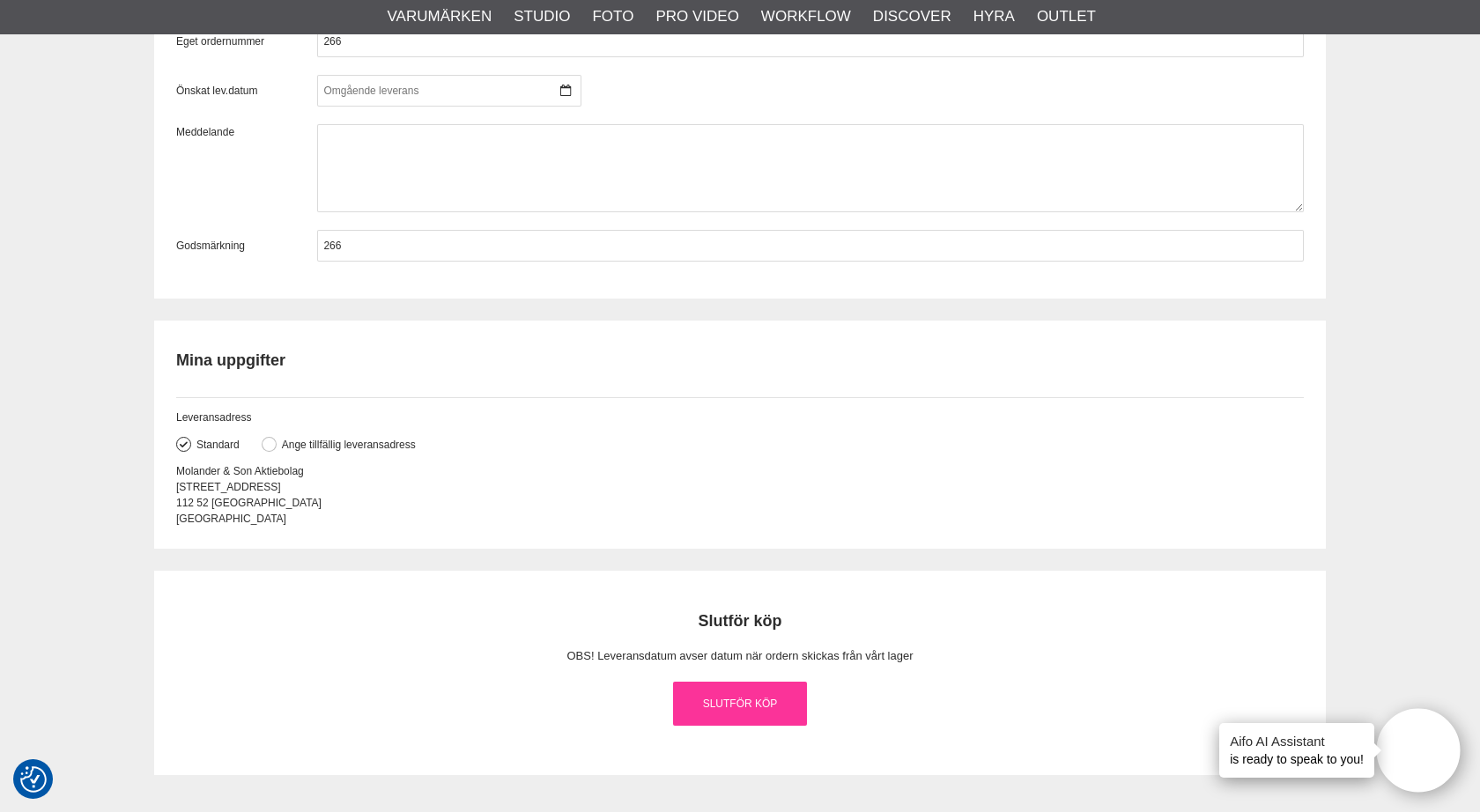
click at [746, 691] on link "Slutför köp" at bounding box center [740, 704] width 134 height 44
